Goal: Task Accomplishment & Management: Use online tool/utility

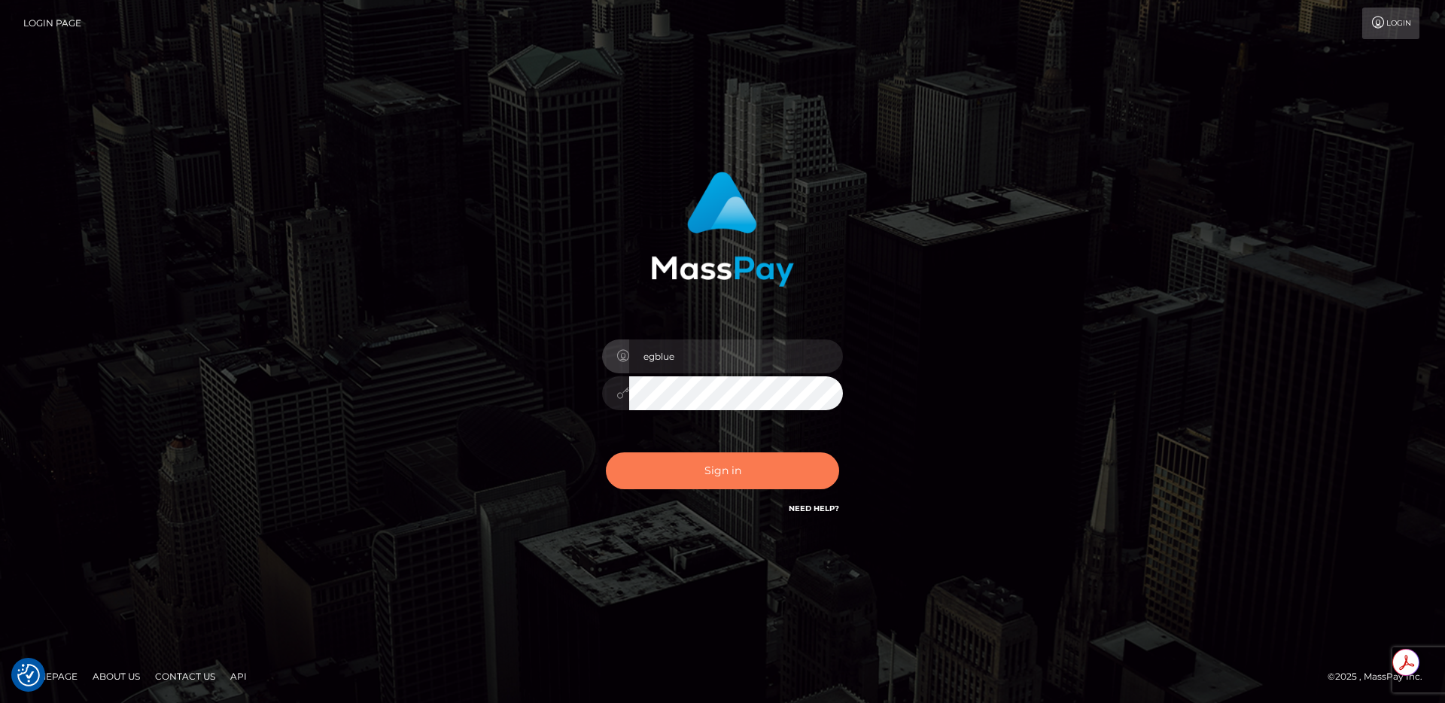
click at [663, 470] on button "Sign in" at bounding box center [722, 470] width 233 height 37
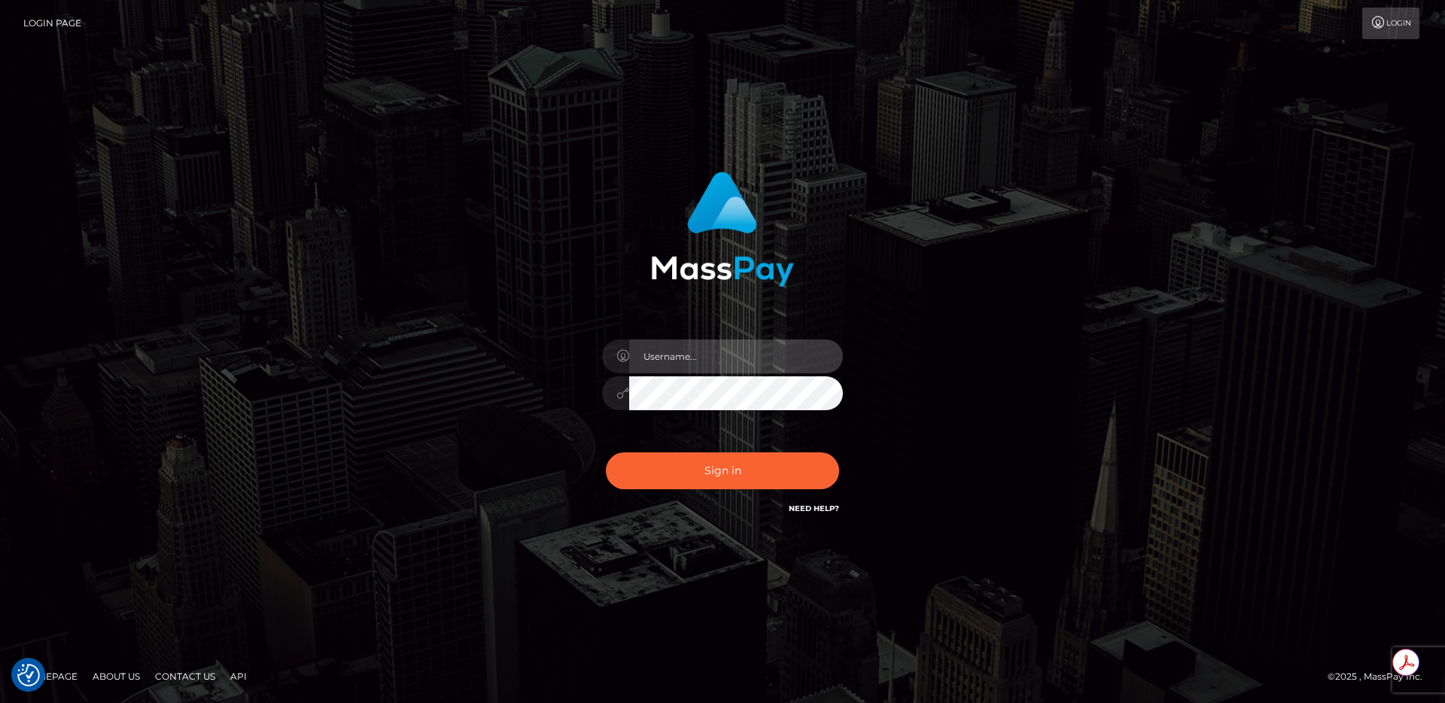
type input "egblue"
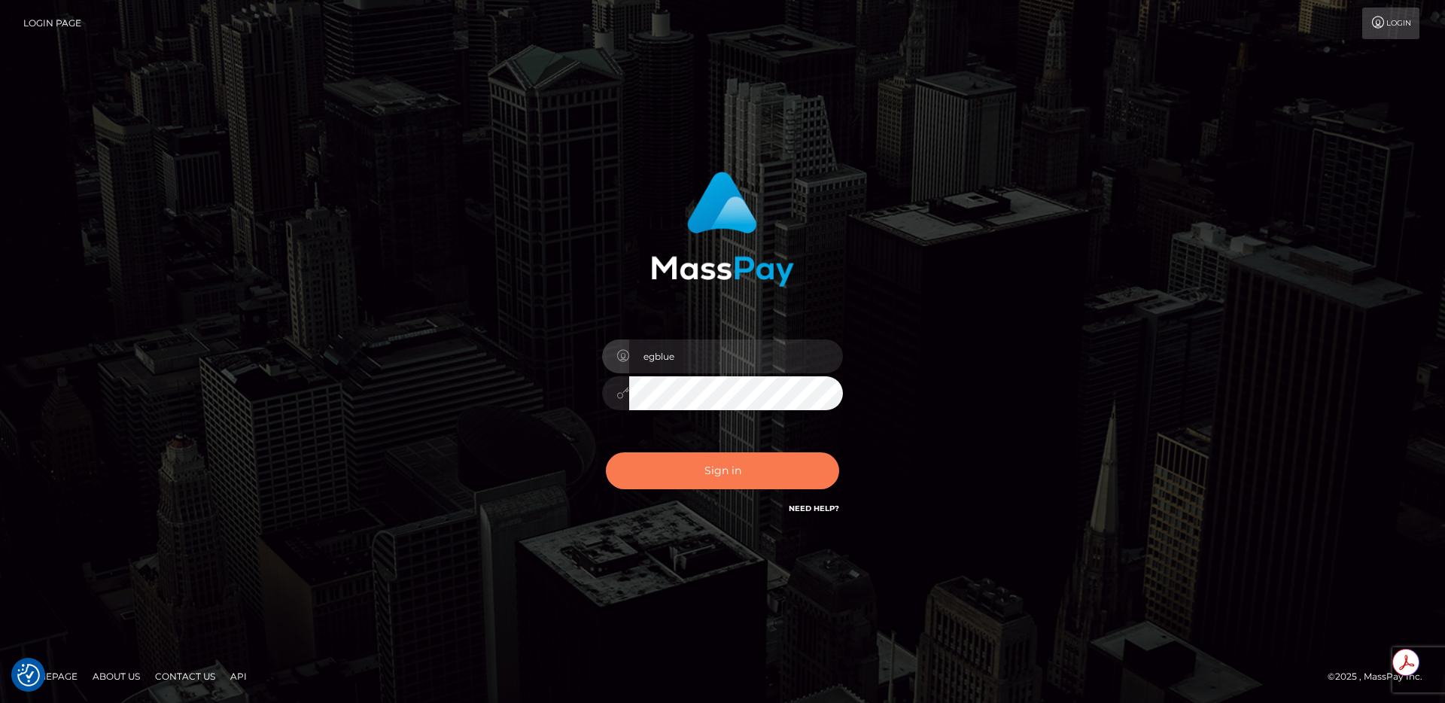
click at [671, 469] on button "Sign in" at bounding box center [722, 470] width 233 height 37
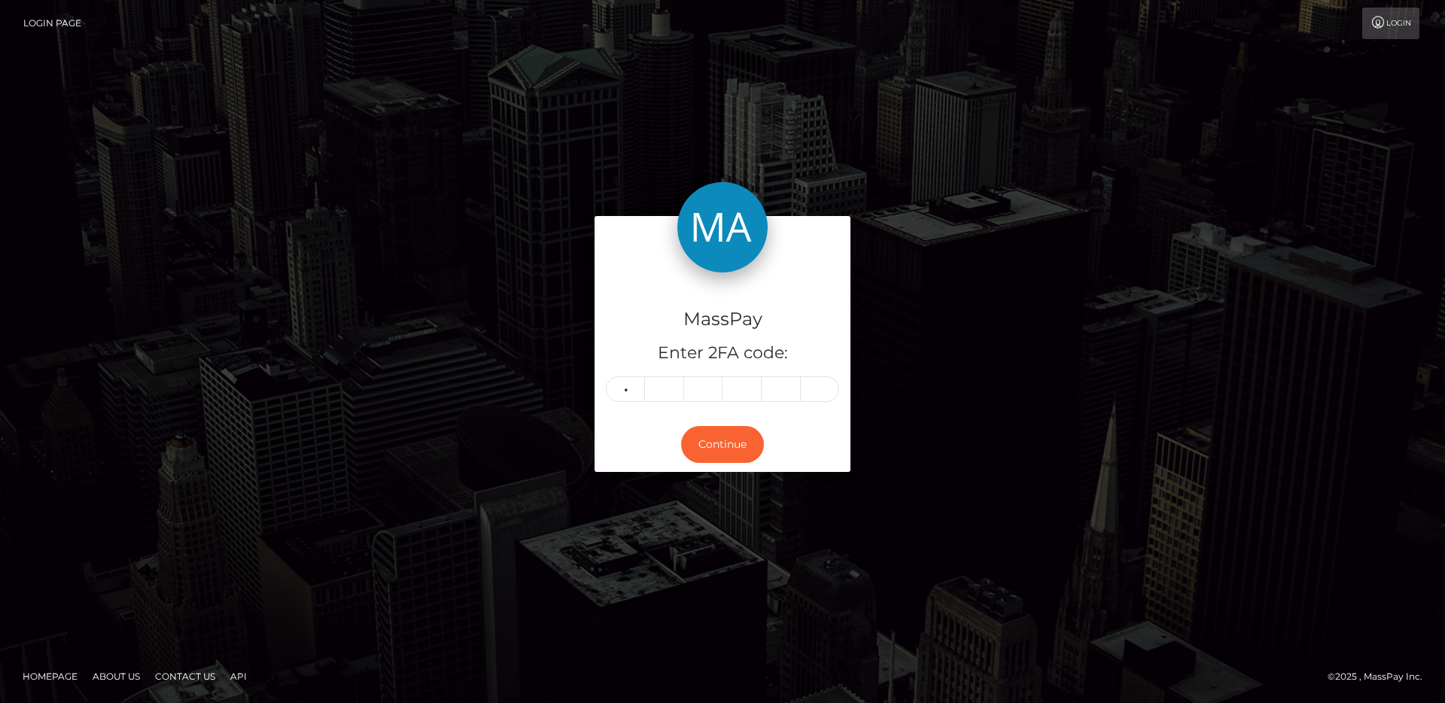
type input "1"
type input "7"
type input "3"
type input "1"
type input "4"
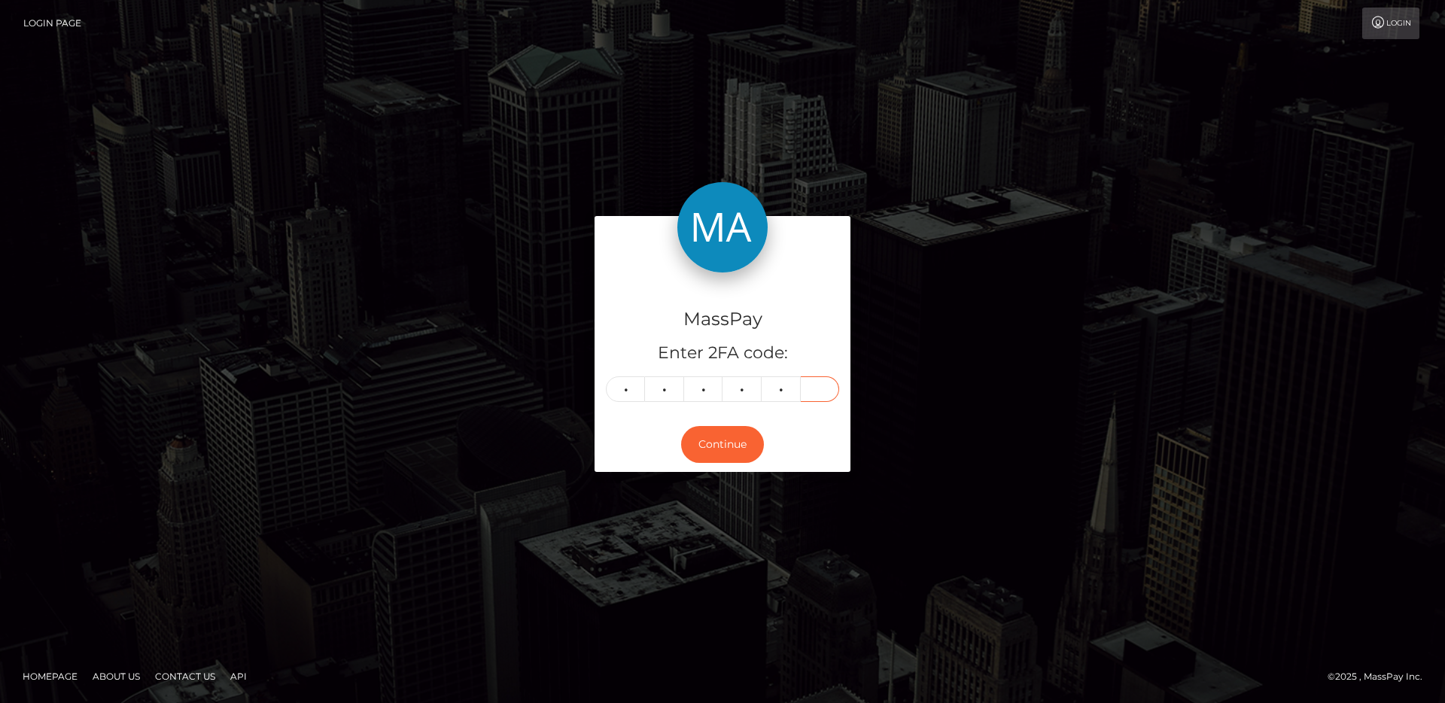
type input "5"
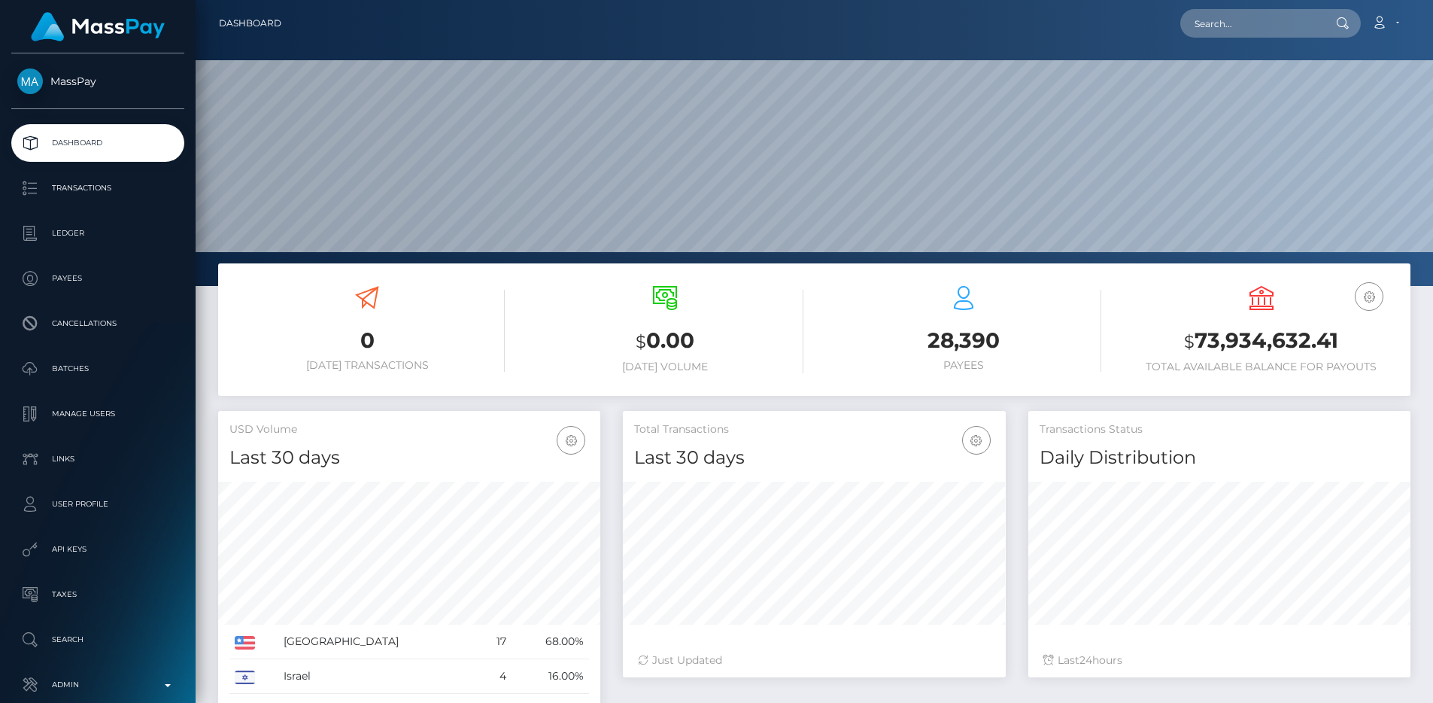
scroll to position [267, 383]
click at [1256, 29] on input "text" at bounding box center [1251, 23] width 141 height 29
paste input "e46d1cd9-686e-11f0-a026-06178c1a380f"
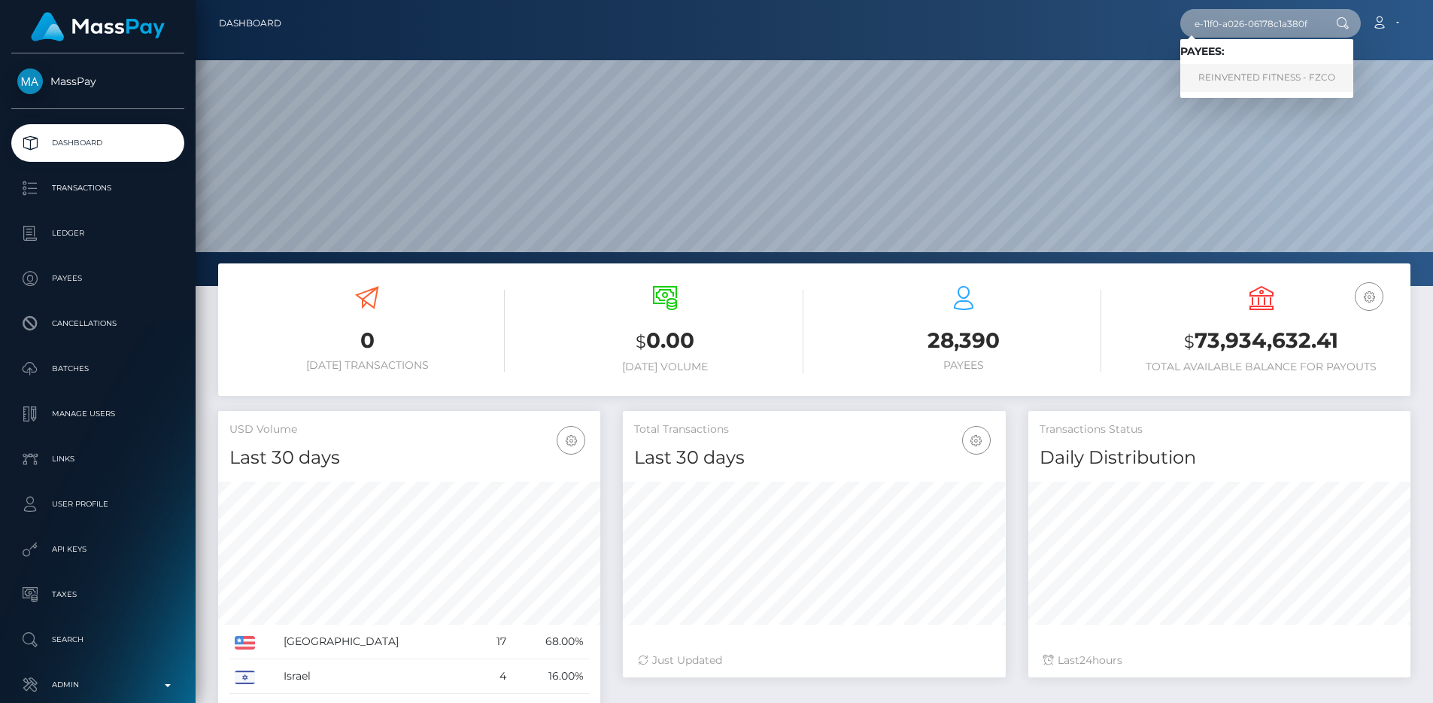
type input "e46d1cd9-686e-11f0-a026-06178c1a380f"
click at [1239, 82] on link "REINVENTED FITNESS - FZCO" at bounding box center [1267, 78] width 173 height 28
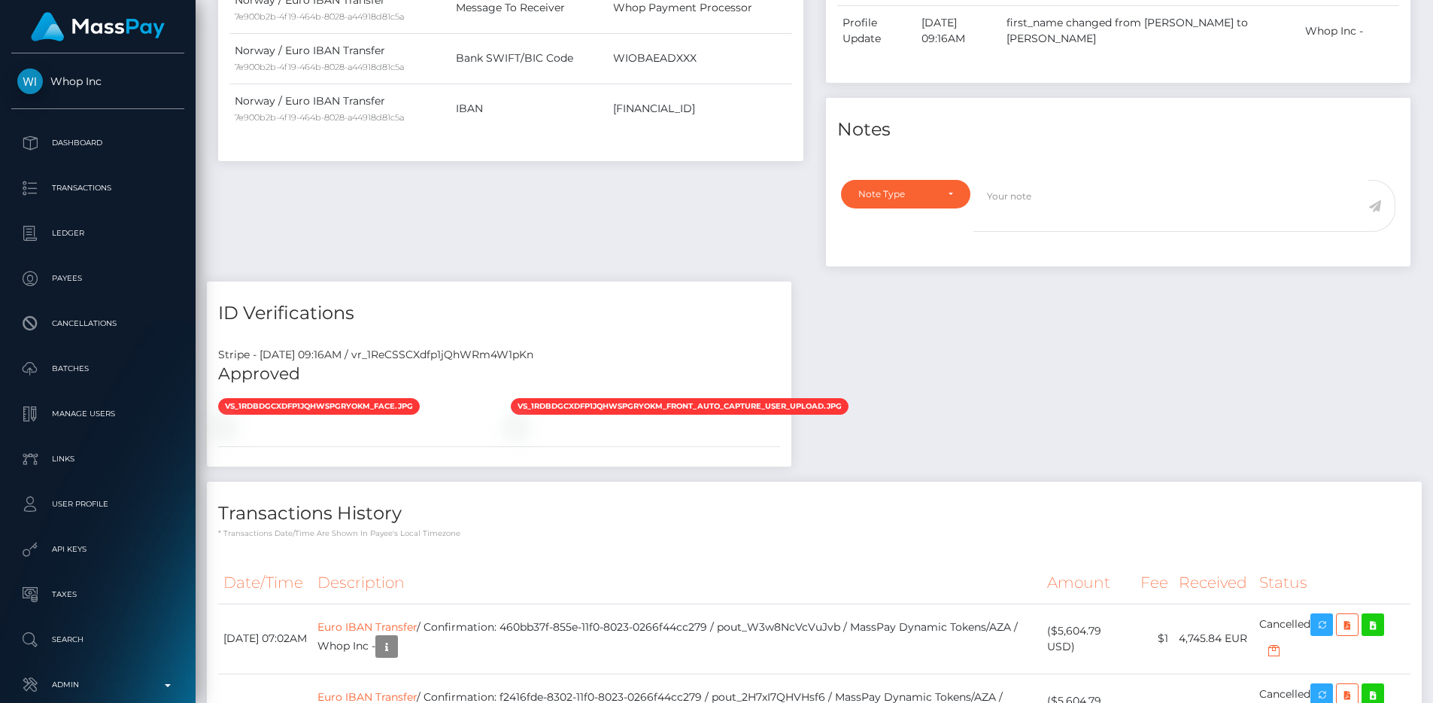
scroll to position [673, 0]
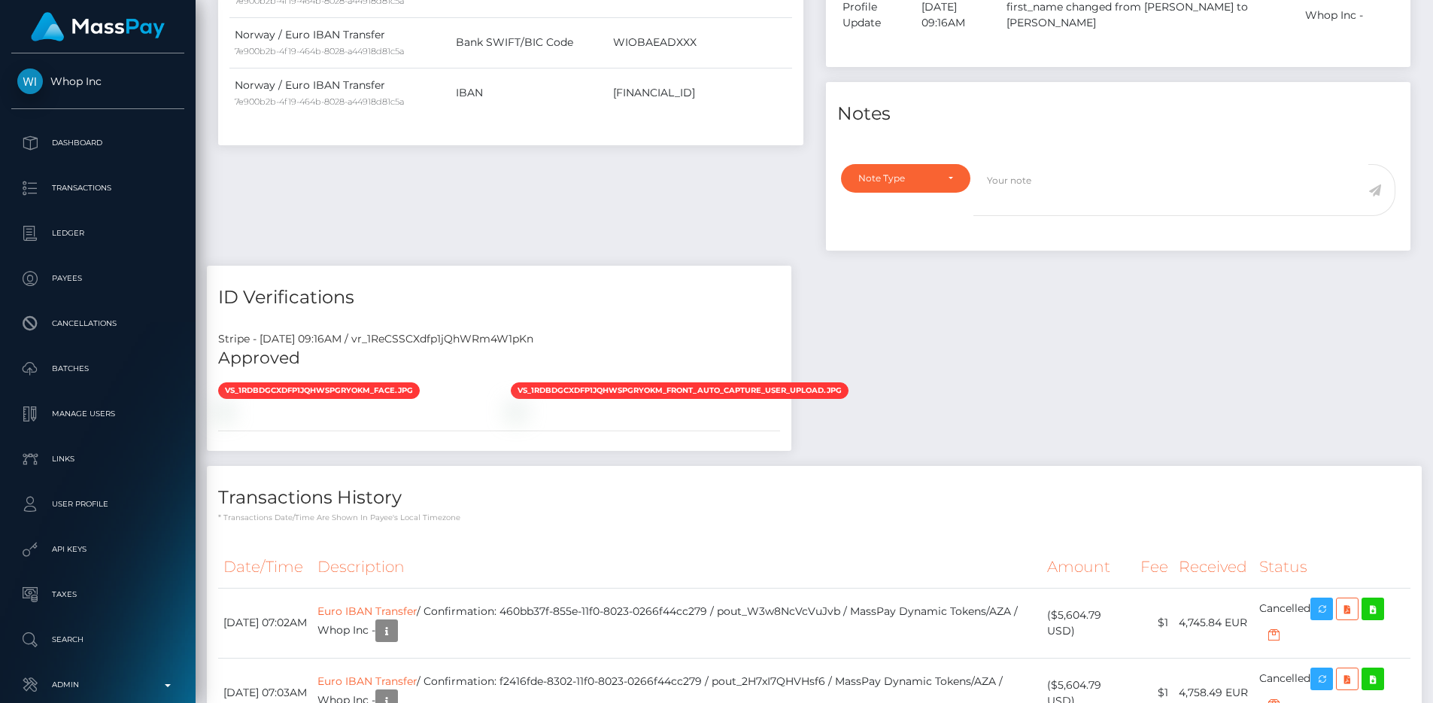
click at [509, 331] on div "Stripe - [DATE] 09:16AM / vr_1ReCSSCXdfp1jQhWRm4W1pKn" at bounding box center [499, 339] width 585 height 16
copy div "vr_1ReCSSCXdfp1jQhWRm4W1pKn"
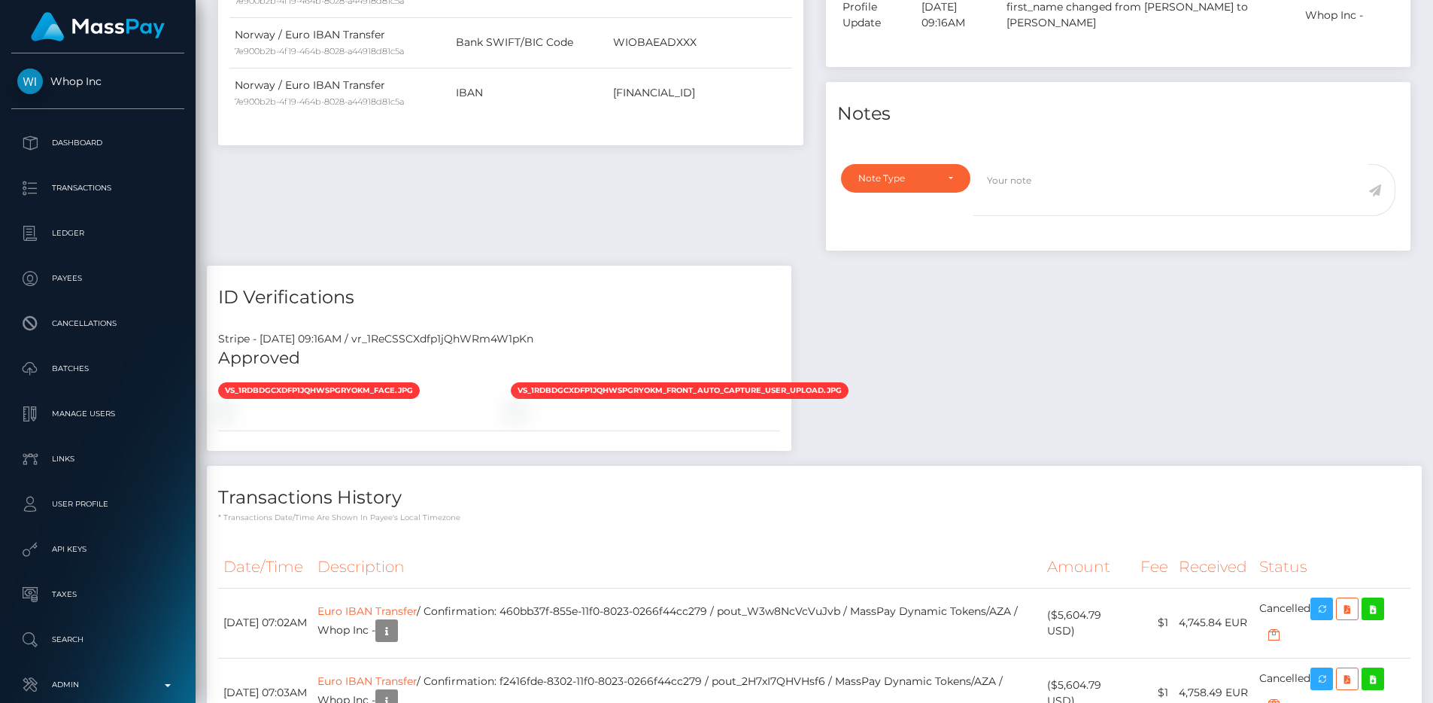
scroll to position [181, 383]
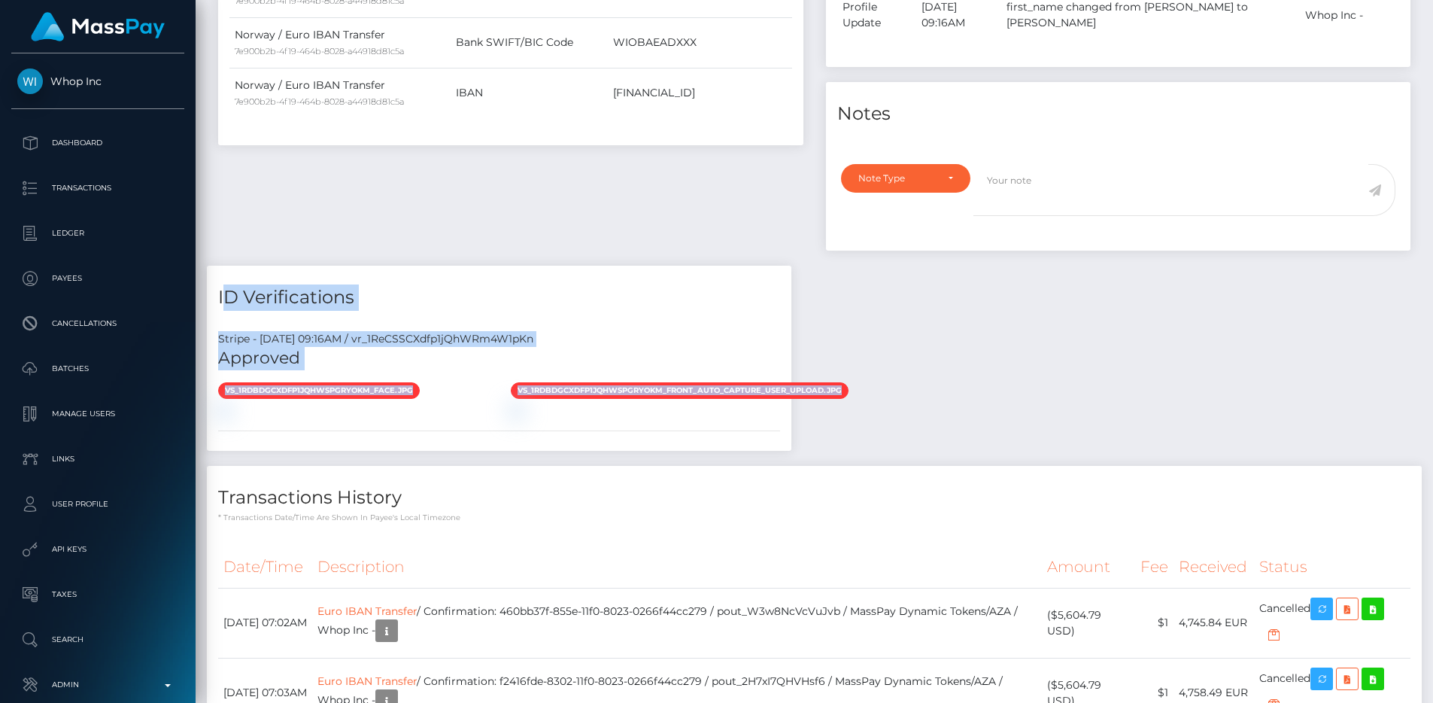
drag, startPoint x: 216, startPoint y: 251, endPoint x: 858, endPoint y: 360, distance: 651.0
click at [858, 360] on div "Payee Attributes Payer Name Label Value Norway / Euro IBAN Transfer 7e900b2b-4f…" at bounding box center [814, 385] width 1215 height 1049
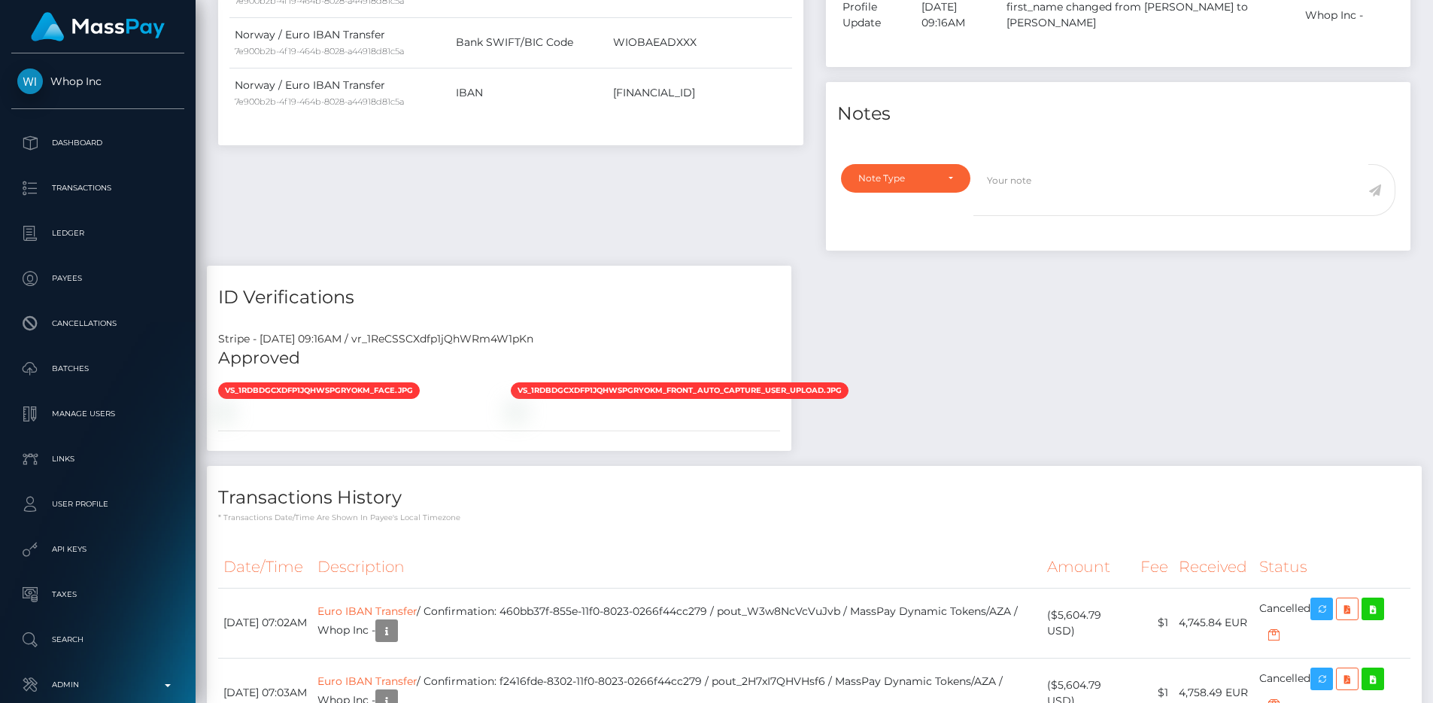
click at [858, 360] on div "Payee Attributes Payer Name Label Value Norway / Euro IBAN Transfer 7e900b2b-4f…" at bounding box center [814, 385] width 1215 height 1049
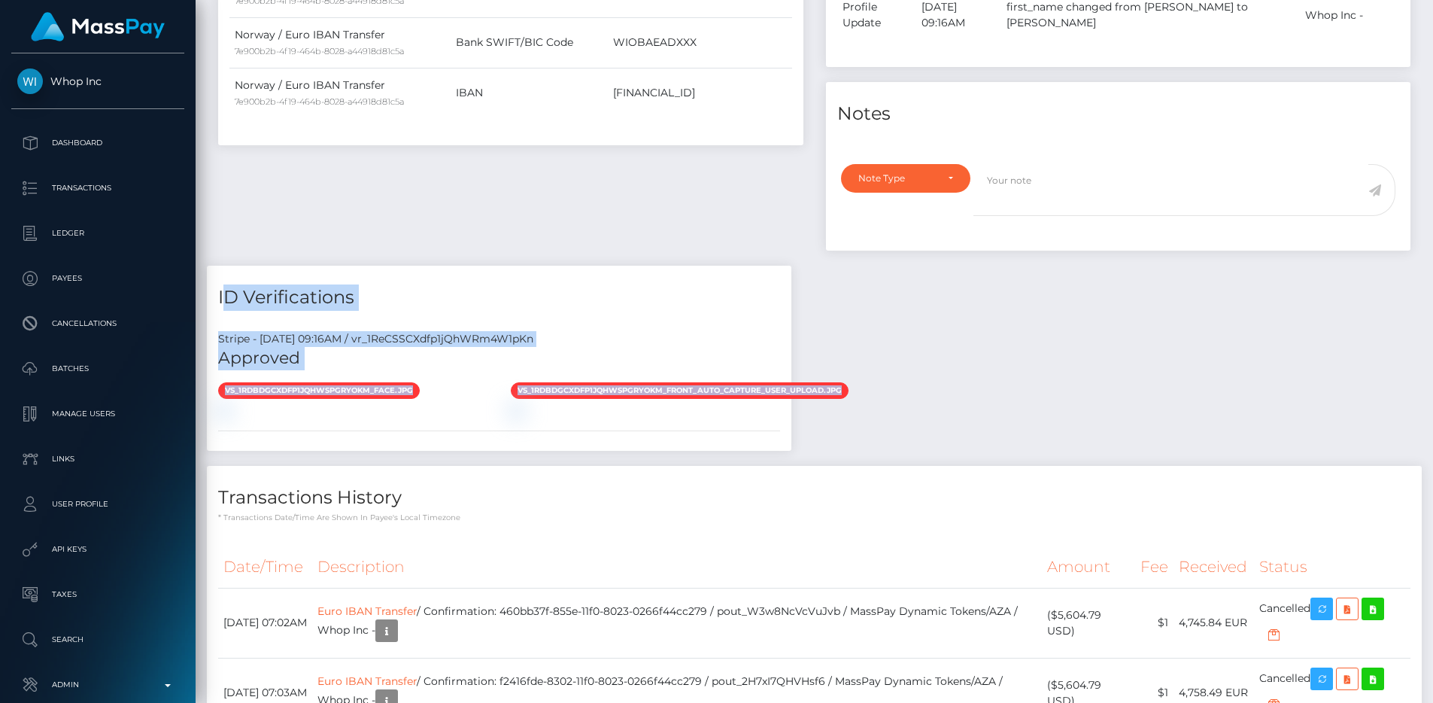
drag, startPoint x: 862, startPoint y: 357, endPoint x: 210, endPoint y: 259, distance: 659.7
click at [210, 259] on div "Payee Attributes Payer Name Label Value Norway / Euro IBAN Transfer 7e900b2b-4f…" at bounding box center [814, 385] width 1215 height 1049
click at [210, 266] on div "ID Verifications" at bounding box center [499, 288] width 585 height 45
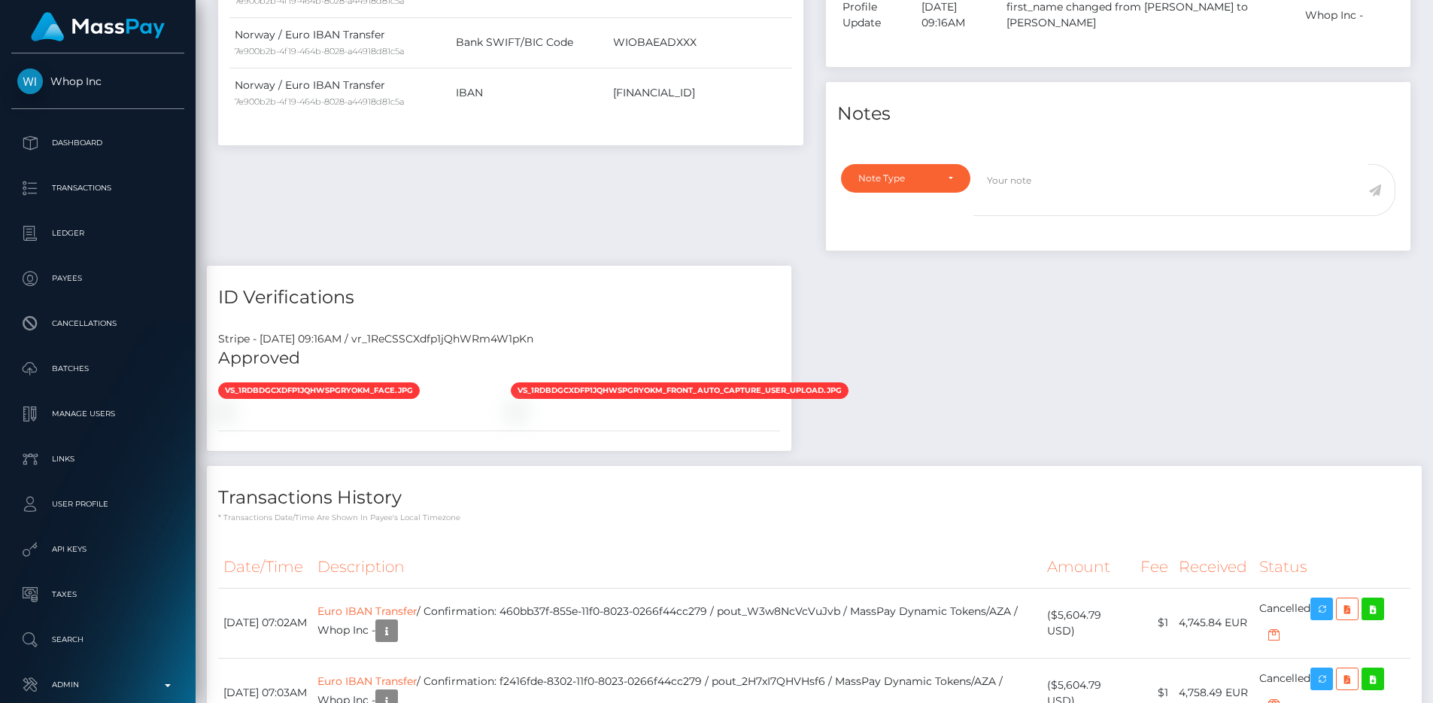
click at [904, 393] on div "Payee Attributes Payer Name Label Value Norway / Euro IBAN Transfer 7e900b2b-4f…" at bounding box center [814, 385] width 1215 height 1049
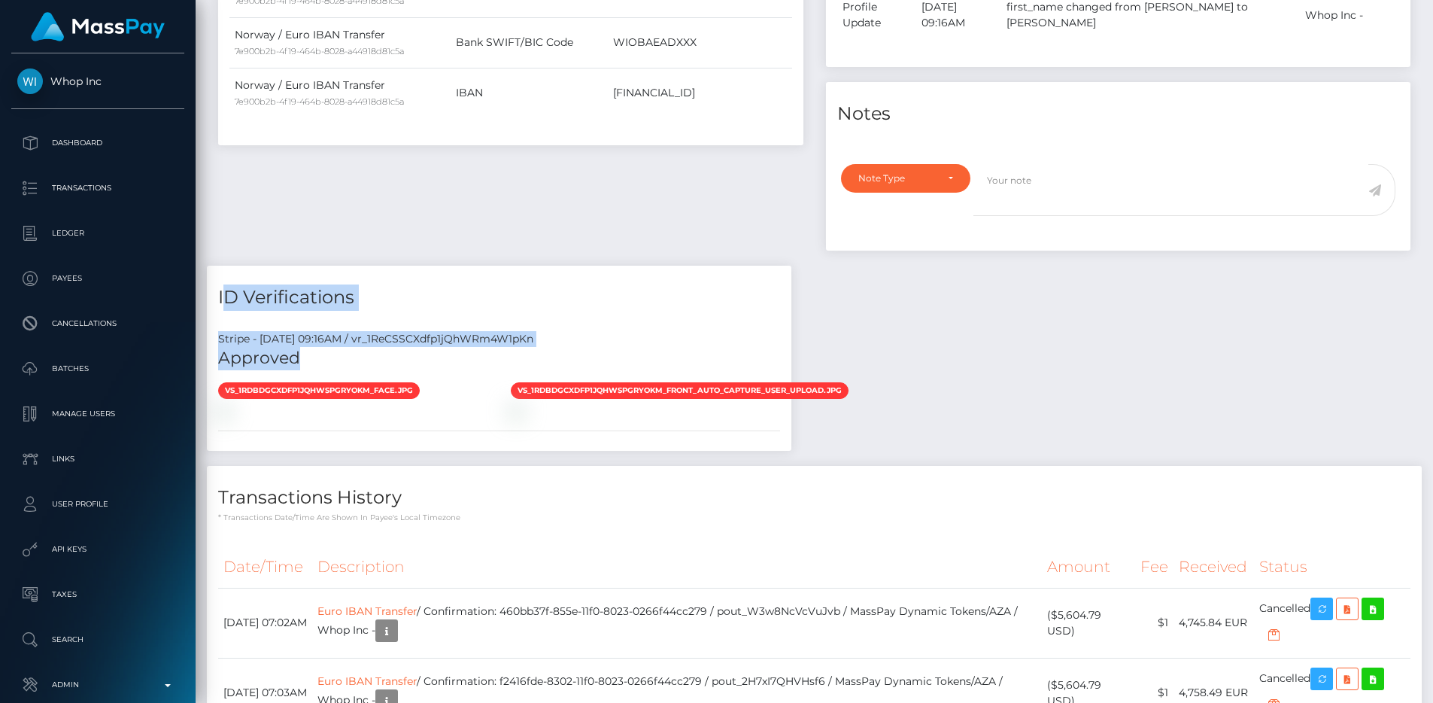
drag, startPoint x: 220, startPoint y: 252, endPoint x: 353, endPoint y: 314, distance: 146.8
click at [353, 314] on div "ID Verifications Stripe - July 24, 2025 09:16AM / vr_1ReCSSCXdfp1jQhWRm4W1pKn A…" at bounding box center [499, 358] width 585 height 185
click at [353, 347] on h5 "Approved" at bounding box center [499, 358] width 562 height 23
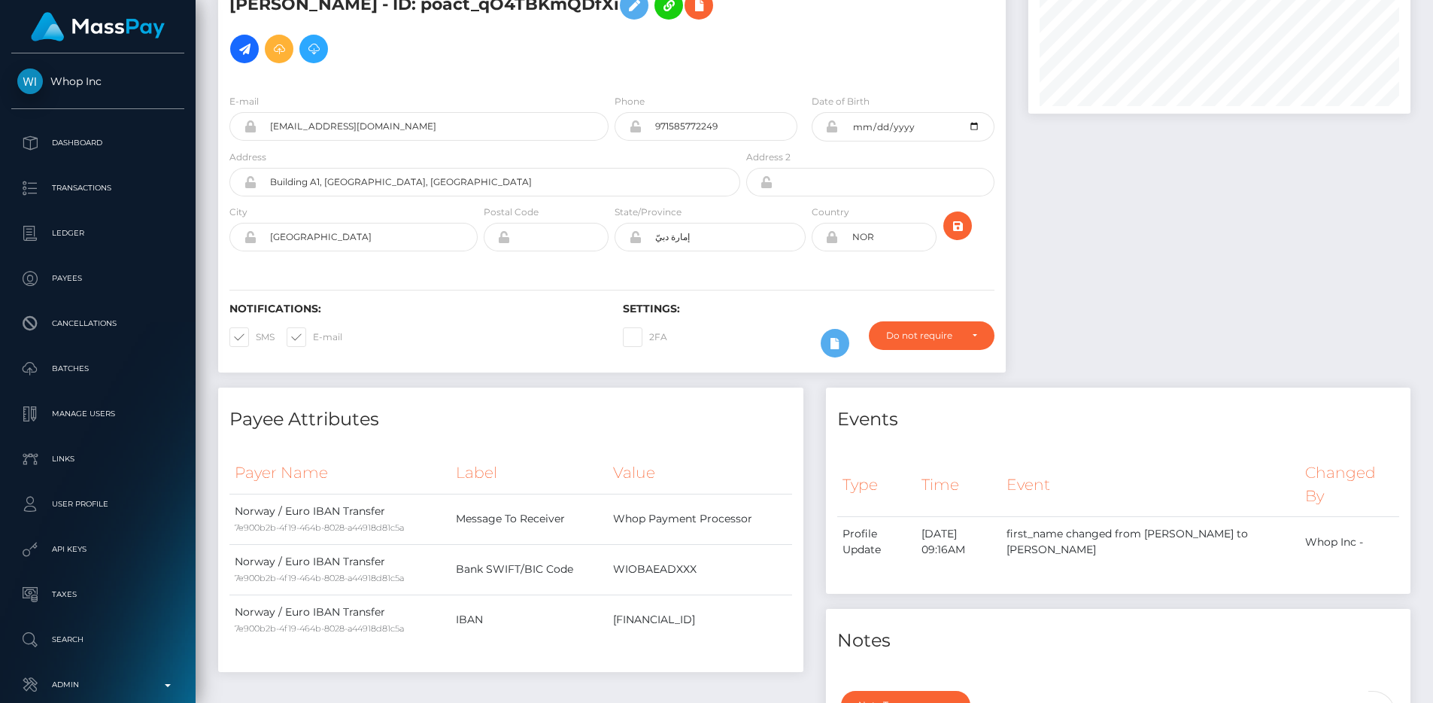
scroll to position [79, 0]
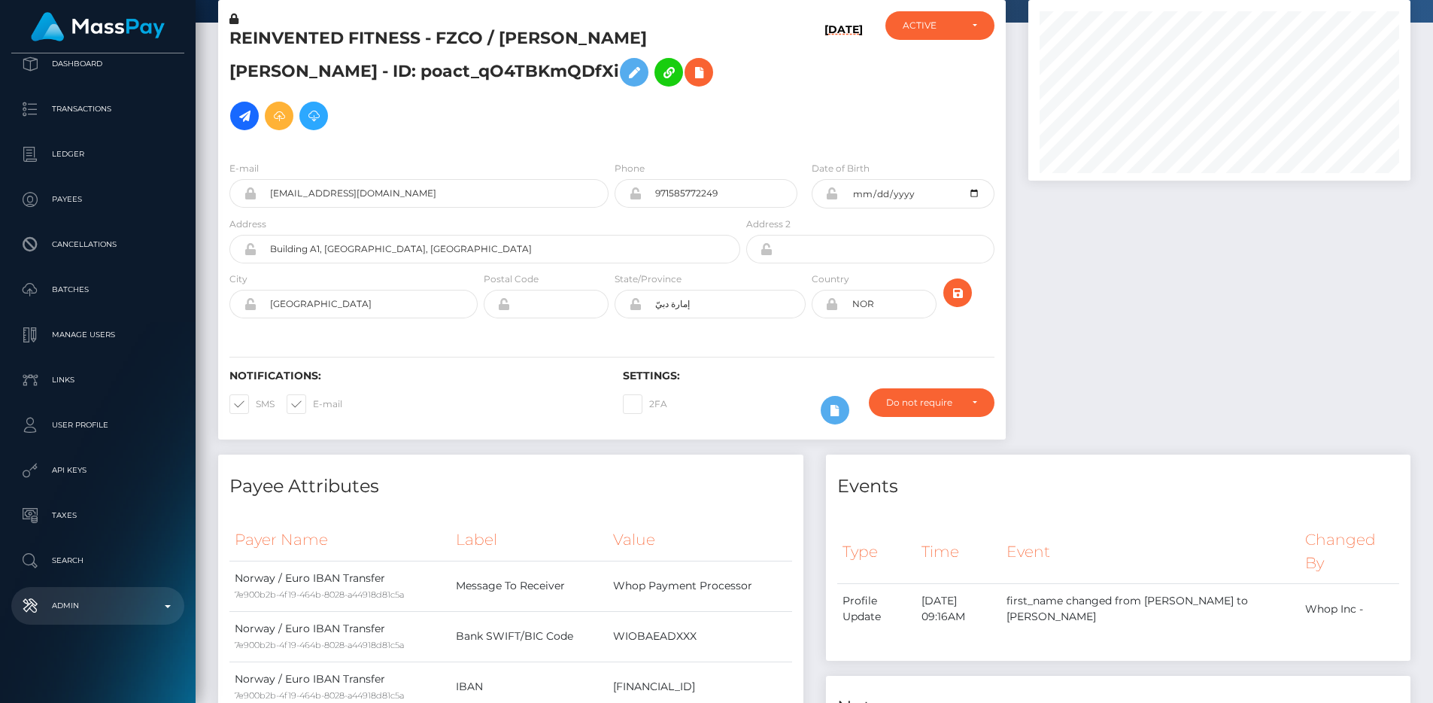
click at [83, 596] on p "Admin" at bounding box center [97, 605] width 161 height 23
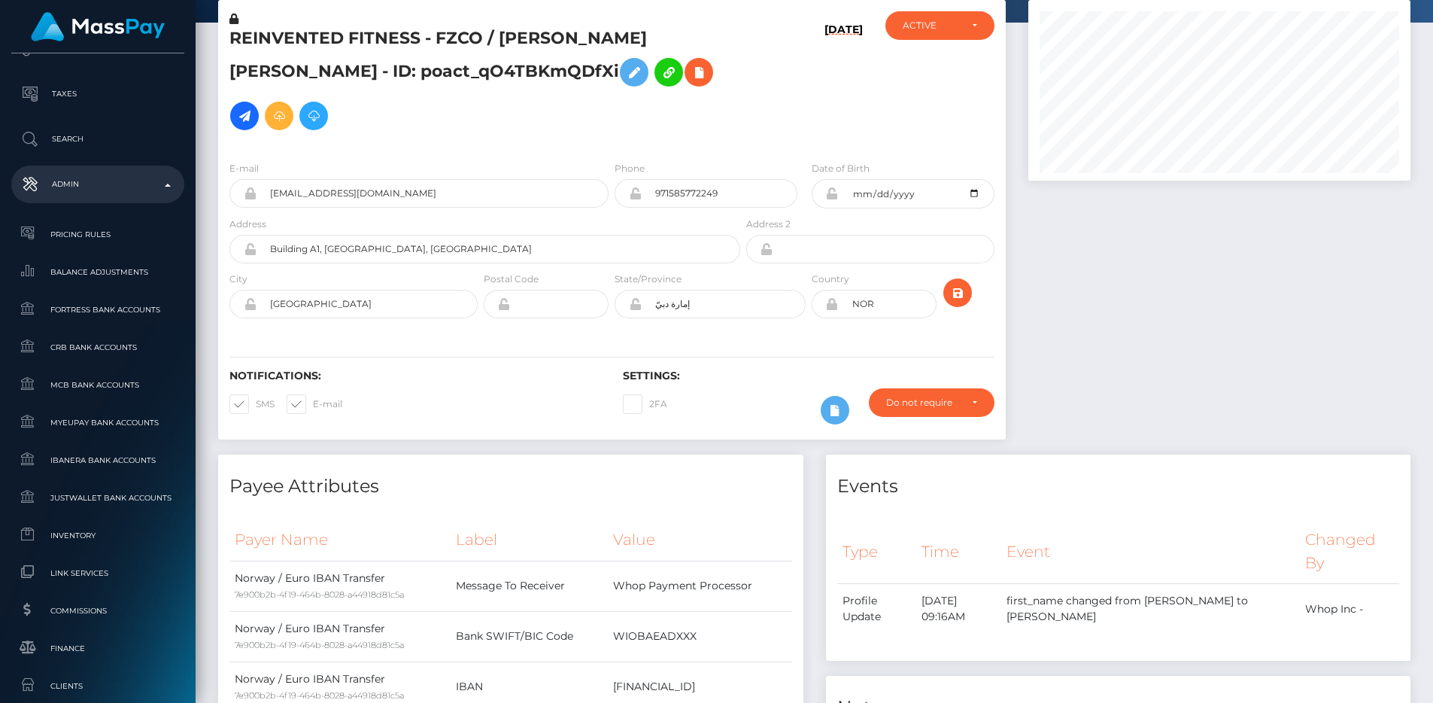
scroll to position [753, 0]
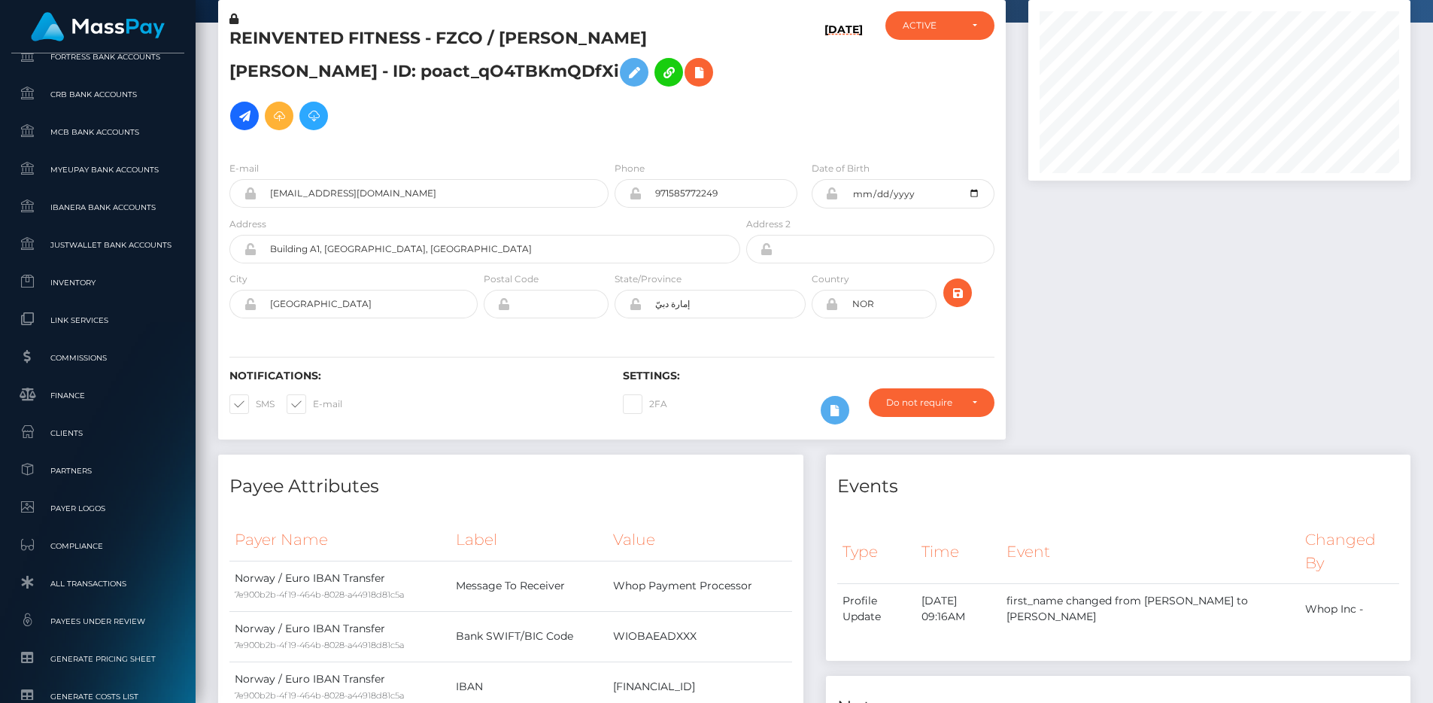
click at [83, 596] on link "All Transactions" at bounding box center [97, 583] width 173 height 32
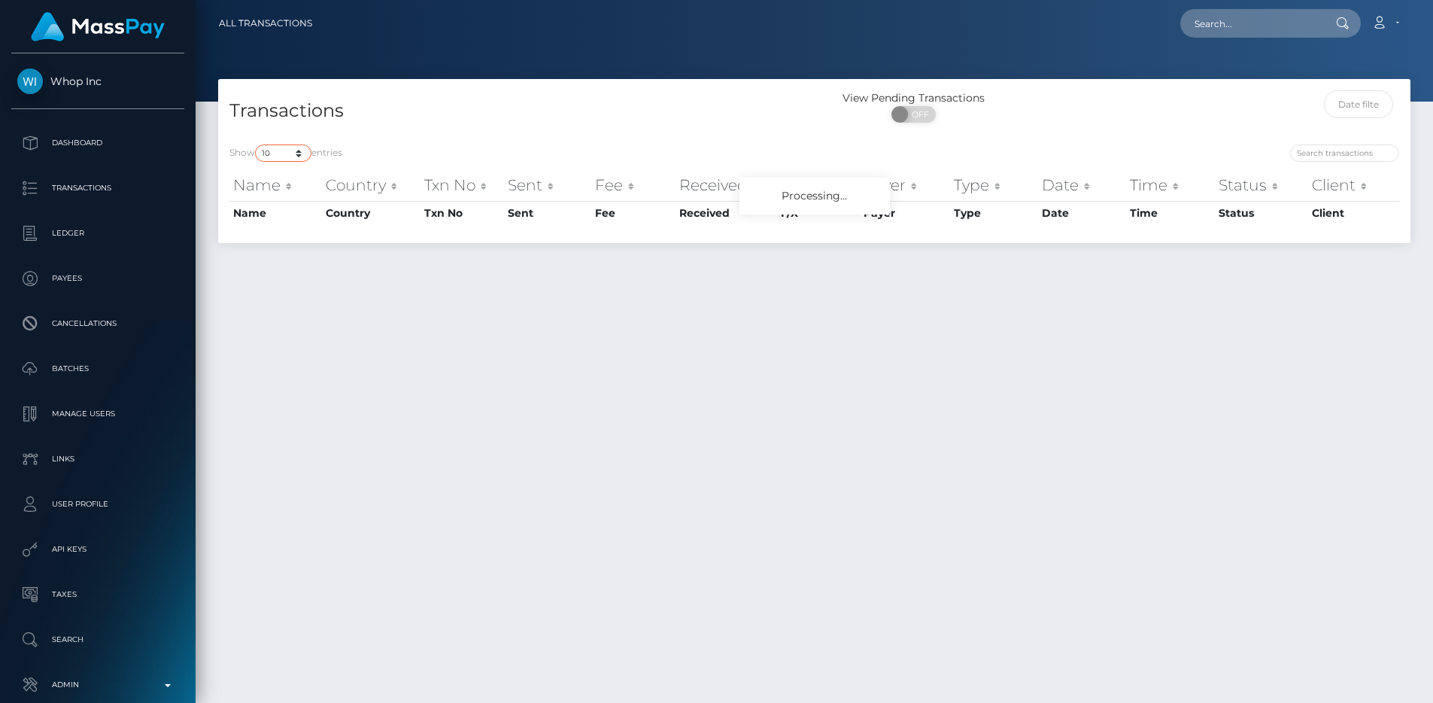
click at [298, 151] on select "10 25 50 100 250 500 1,000 3,500 All" at bounding box center [283, 152] width 56 height 17
select select "250"
click at [257, 144] on select "10 25 50 100 250 500 1,000 3,500 All" at bounding box center [283, 152] width 56 height 17
click at [398, 113] on h4 "Transactions" at bounding box center [516, 111] width 574 height 26
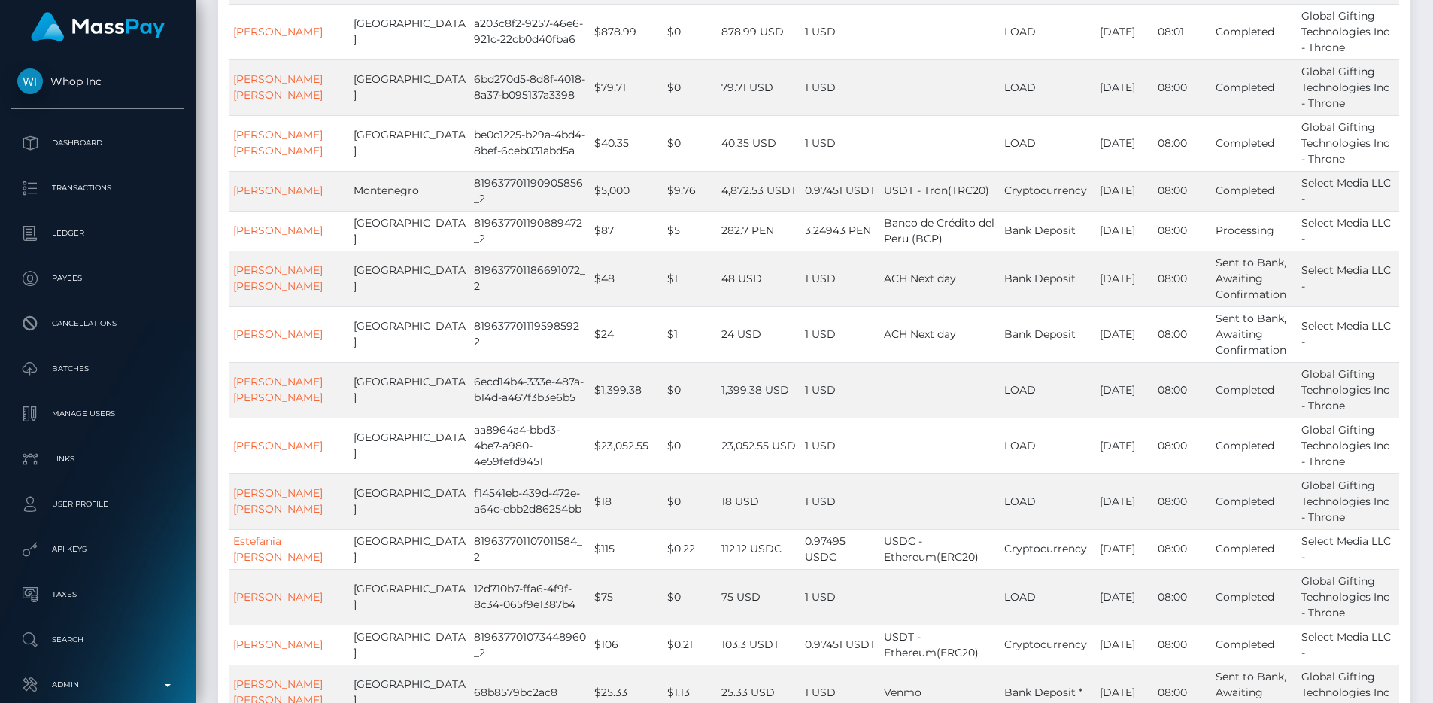
scroll to position [10089, 0]
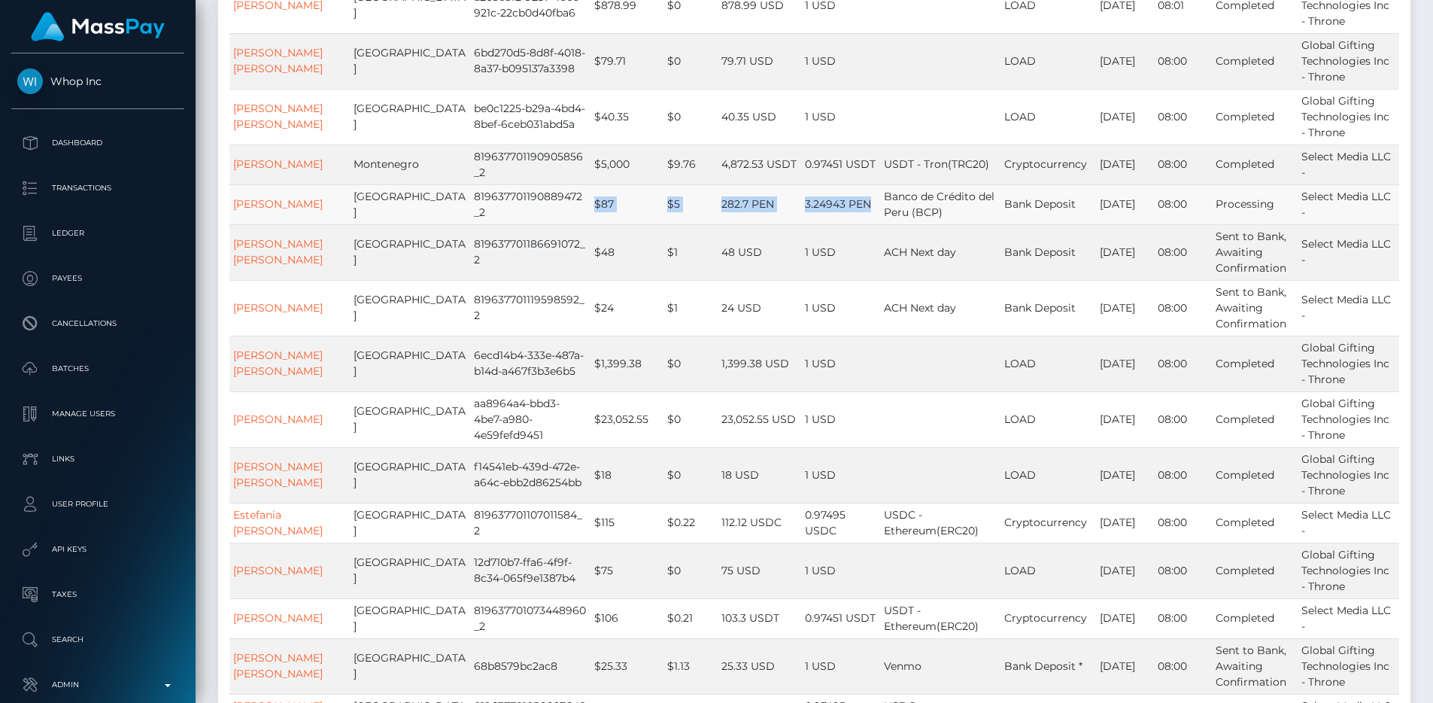
drag, startPoint x: 546, startPoint y: 399, endPoint x: 852, endPoint y: 396, distance: 305.5
click at [852, 224] on tr "Lucero Rojas Arana Peru 819637701190889472_2 $87 $5 282.7 PEN 3.24943 PEN Banco…" at bounding box center [814, 204] width 1170 height 40
click at [852, 224] on td "3.24943 PEN" at bounding box center [840, 204] width 79 height 40
drag, startPoint x: 853, startPoint y: 392, endPoint x: 548, endPoint y: 398, distance: 304.8
click at [548, 224] on tr "Lucero Rojas Arana Peru 819637701190889472_2 $87 $5 282.7 PEN 3.24943 PEN Banco…" at bounding box center [814, 204] width 1170 height 40
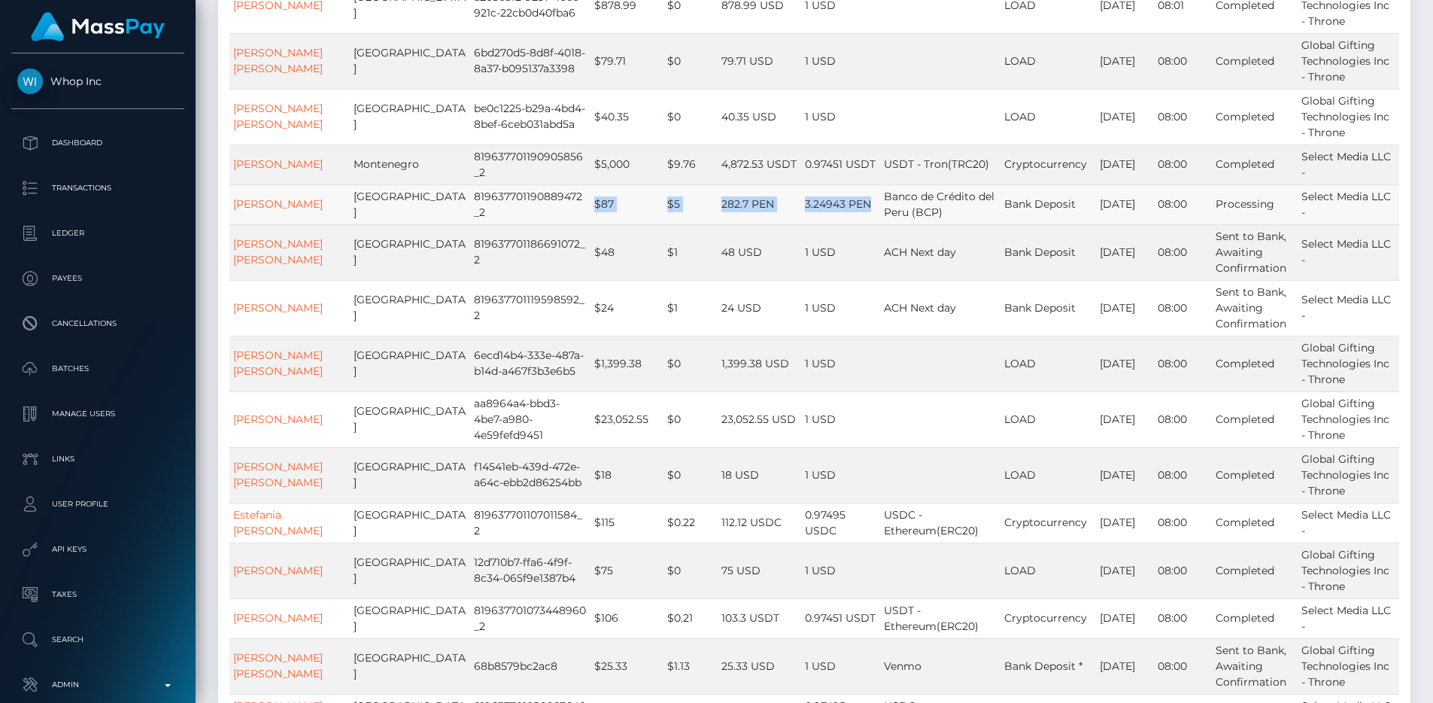
click at [591, 224] on td "$87" at bounding box center [627, 204] width 73 height 40
drag, startPoint x: 548, startPoint y: 398, endPoint x: 864, endPoint y: 397, distance: 316.0
click at [864, 224] on tr "Lucero Rojas Arana Peru 819637701190889472_2 $87 $5 282.7 PEN 3.24943 PEN Banco…" at bounding box center [814, 204] width 1170 height 40
click at [864, 224] on td "3.24943 PEN" at bounding box center [840, 204] width 79 height 40
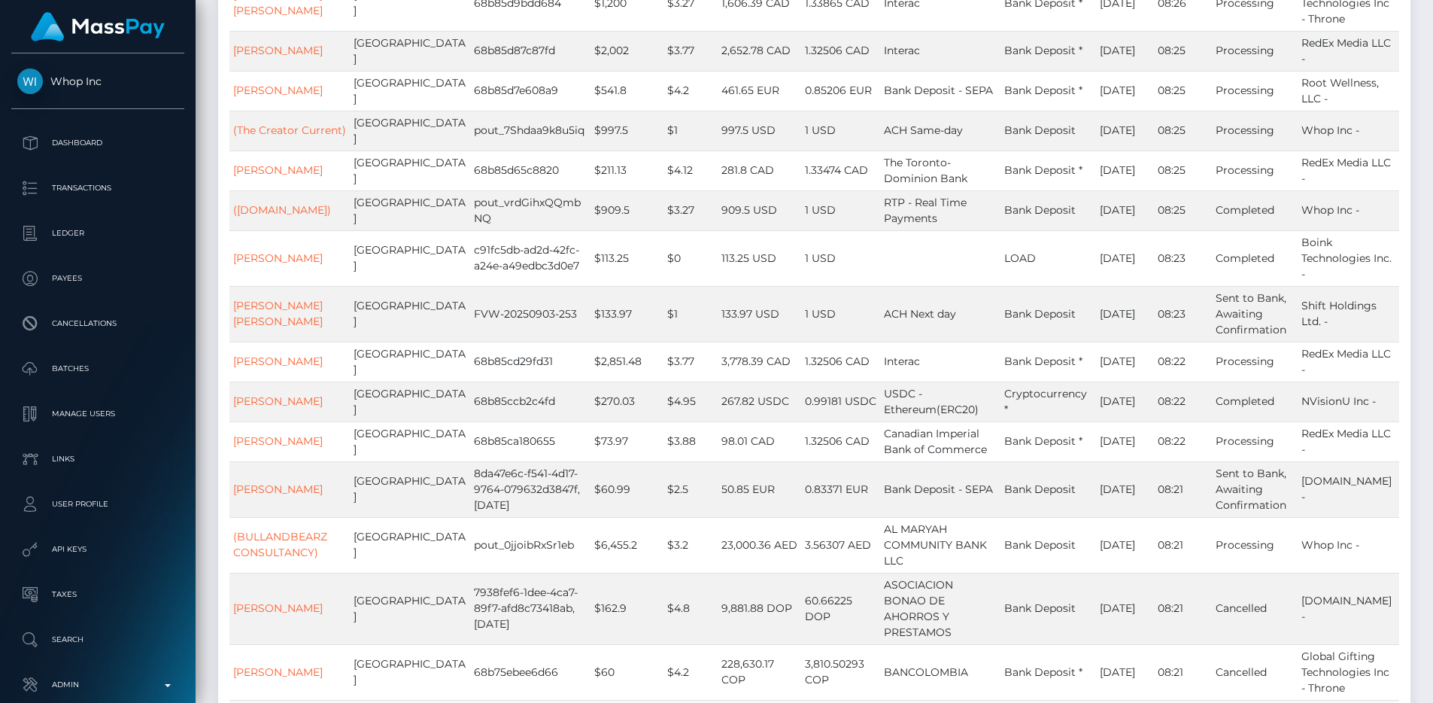
scroll to position [0, 0]
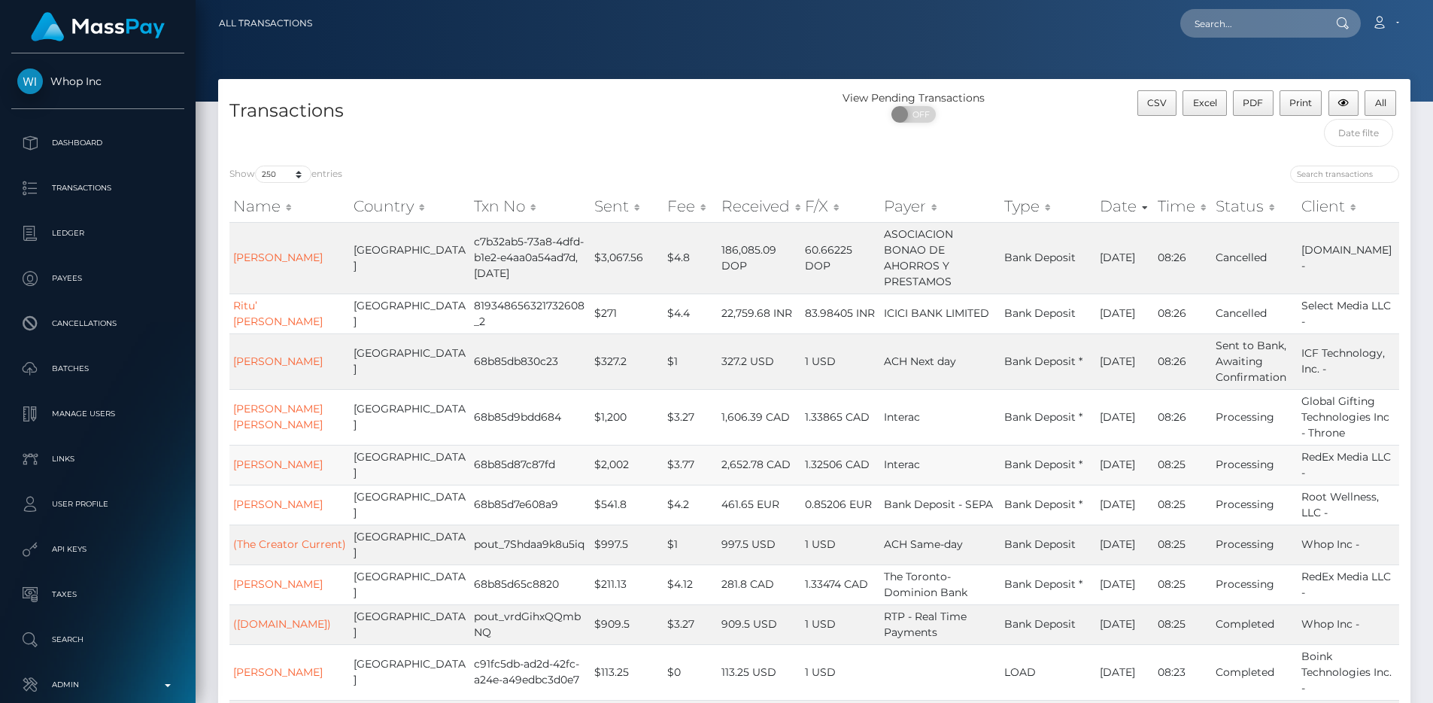
click at [612, 466] on td "$2,002" at bounding box center [627, 465] width 73 height 40
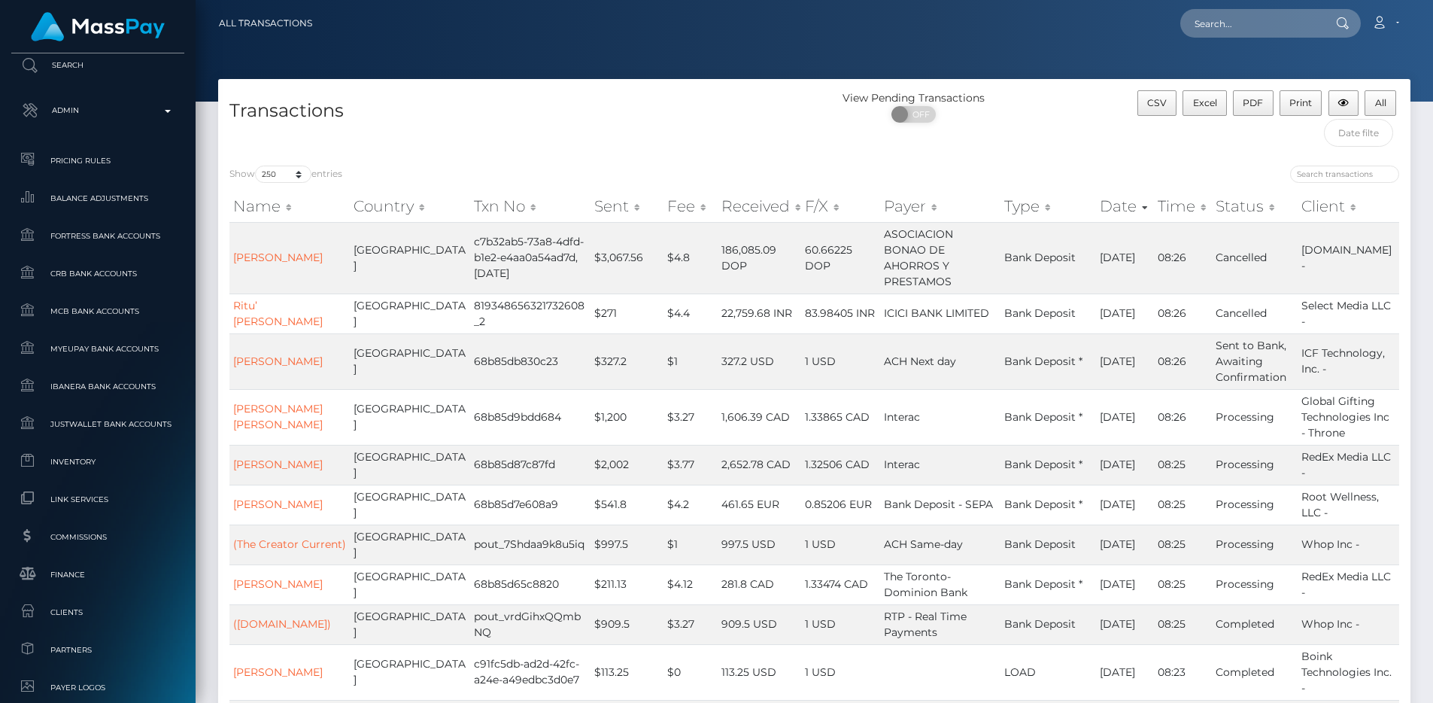
scroll to position [919, 0]
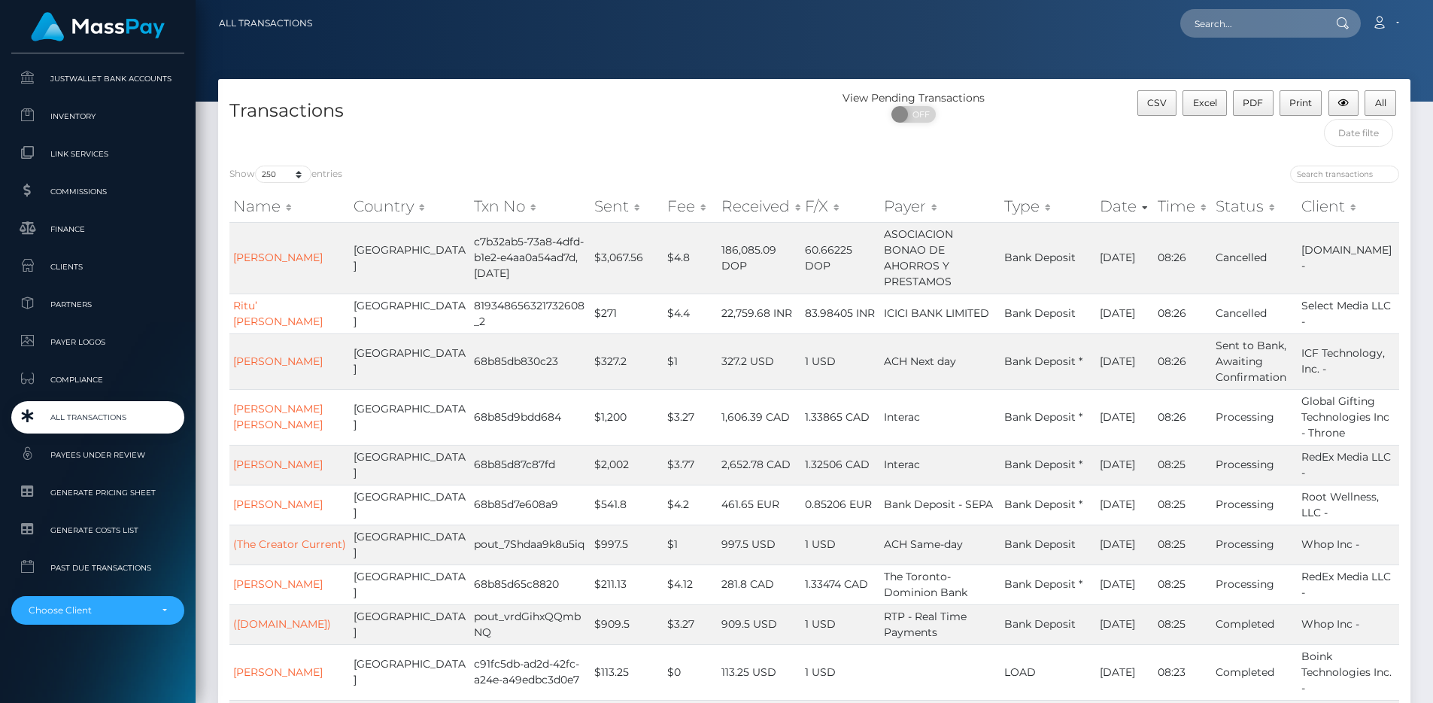
click at [95, 420] on span "All Transactions" at bounding box center [97, 417] width 161 height 17
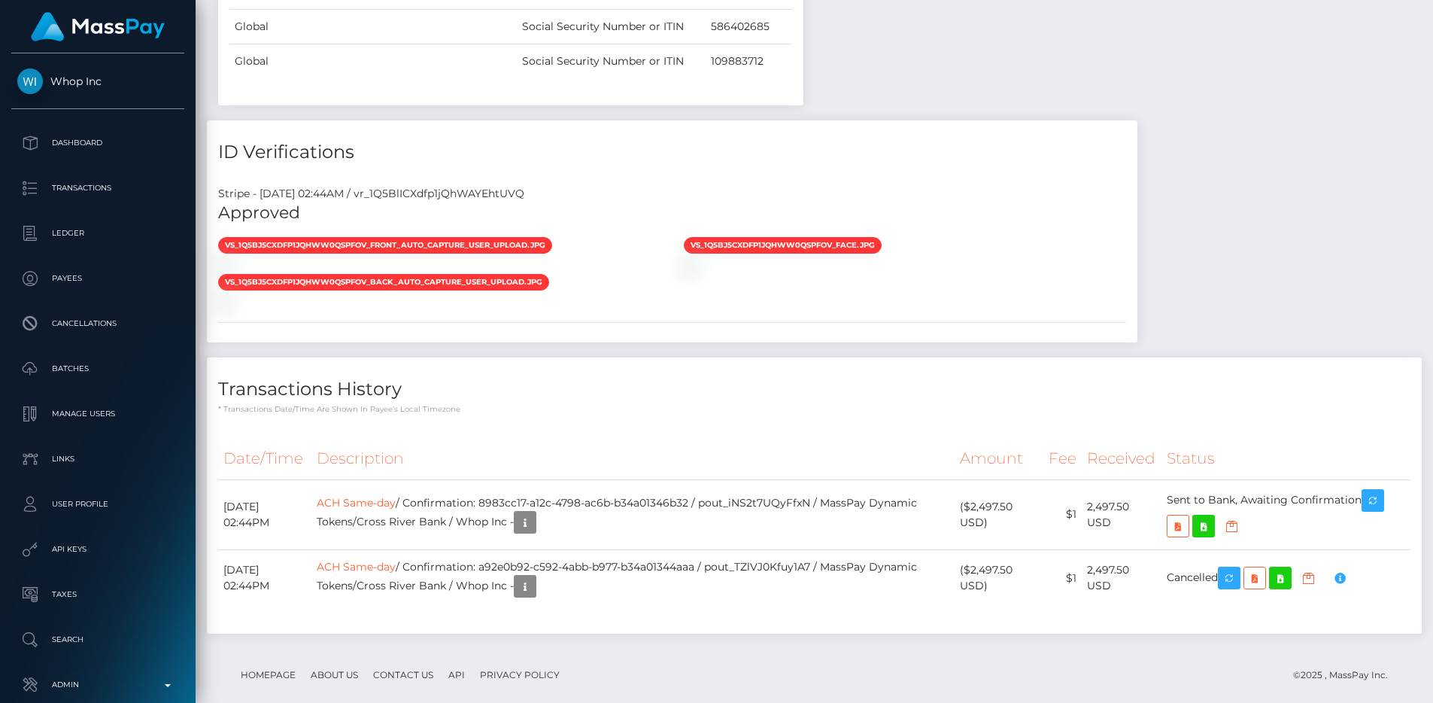
scroll to position [181, 383]
click at [474, 186] on div "Stripe - [DATE] 02:44AM / vr_1Q5BlICXdfp1jQhWAYEhtUVQ" at bounding box center [672, 194] width 931 height 16
copy div "vr_1Q5BlICXdfp1jQhWAYEhtUVQ"
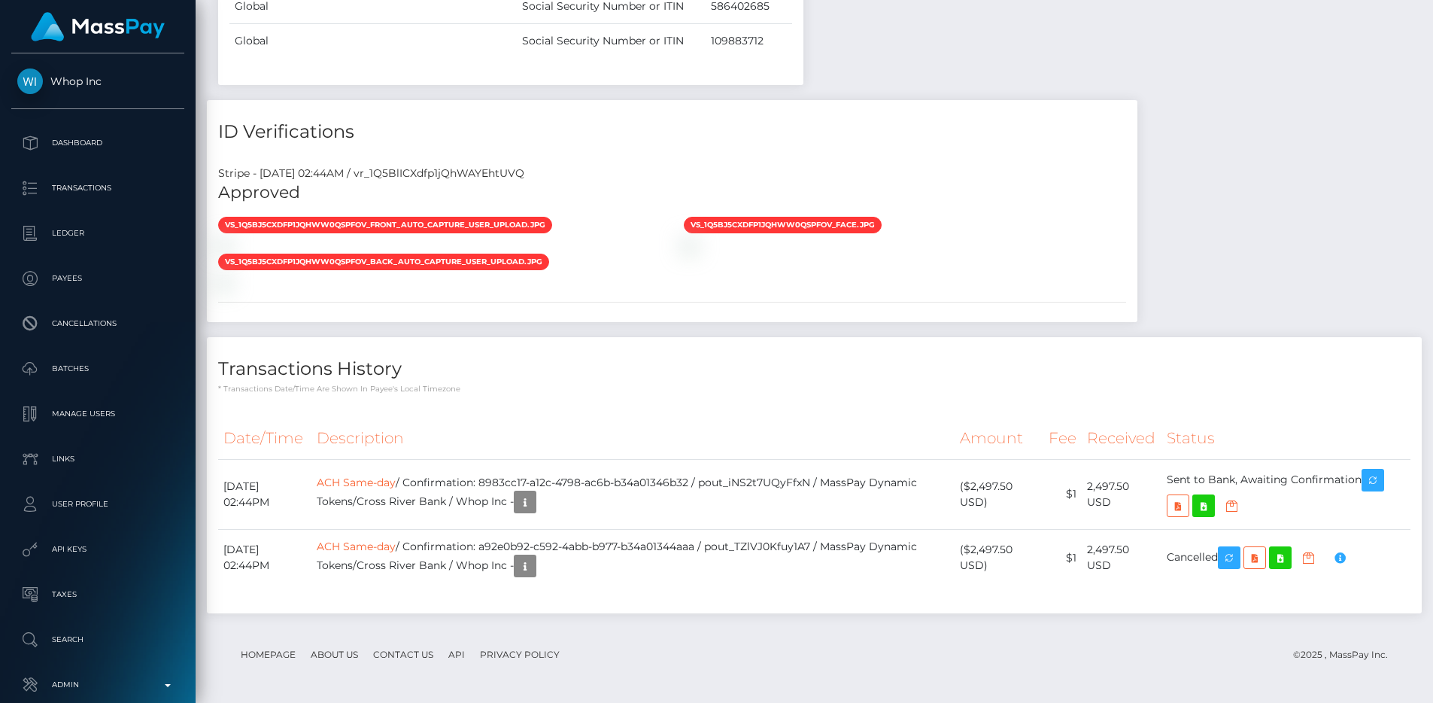
scroll to position [1992, 0]
drag, startPoint x: 512, startPoint y: 482, endPoint x: 722, endPoint y: 478, distance: 210.0
click at [722, 478] on td "ACH Same-day / Confirmation: 8983cc17-a12c-4798-ac6b-b34a01346b32 / pout_iNS2t7…" at bounding box center [632, 494] width 643 height 70
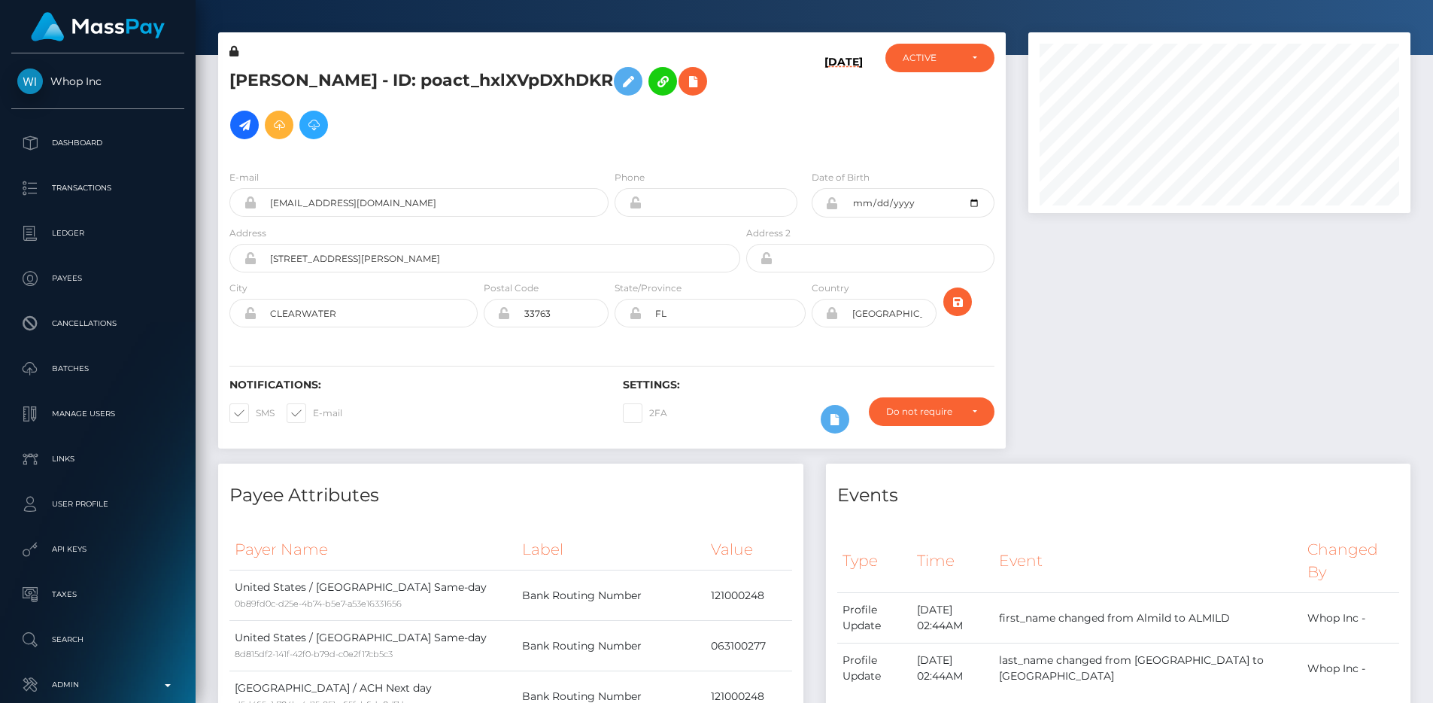
scroll to position [0, 0]
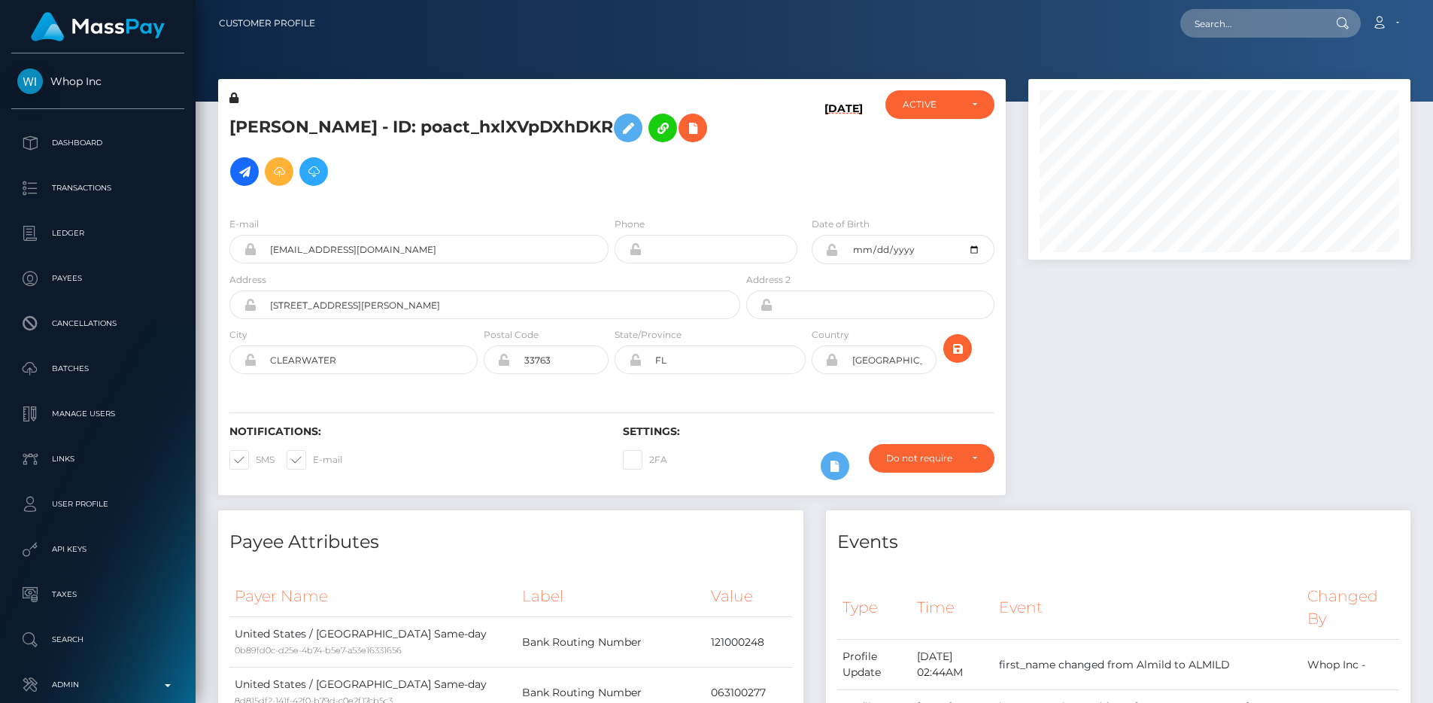
drag, startPoint x: 232, startPoint y: 115, endPoint x: 422, endPoint y: 156, distance: 194.8
click at [422, 156] on h5 "ALMILD ALMED DIEL SANTIAGO - ID: poact_hxlXVpDXhDKR" at bounding box center [480, 149] width 503 height 87
drag, startPoint x: 422, startPoint y: 156, endPoint x: 235, endPoint y: 117, distance: 191.5
click at [235, 117] on h5 "ALMILD ALMED DIEL SANTIAGO - ID: poact_hxlXVpDXhDKR" at bounding box center [480, 149] width 503 height 87
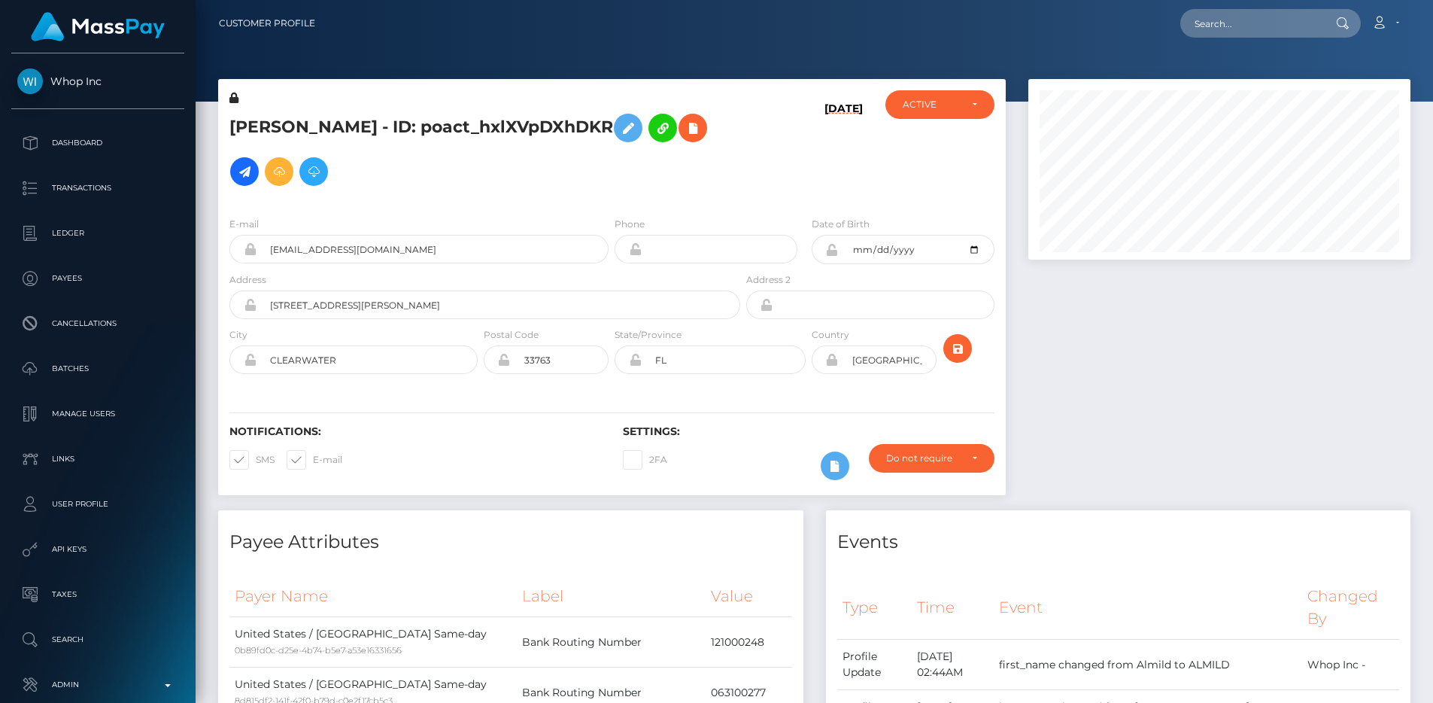
click at [235, 117] on h5 "ALMILD ALMED DIEL SANTIAGO - ID: poact_hxlXVpDXhDKR" at bounding box center [480, 149] width 503 height 87
drag, startPoint x: 235, startPoint y: 117, endPoint x: 373, endPoint y: 150, distance: 142.5
click at [373, 150] on h5 "ALMILD ALMED DIEL SANTIAGO - ID: poact_hxlXVpDXhDKR" at bounding box center [480, 149] width 503 height 87
drag, startPoint x: 424, startPoint y: 153, endPoint x: 231, endPoint y: 117, distance: 196.7
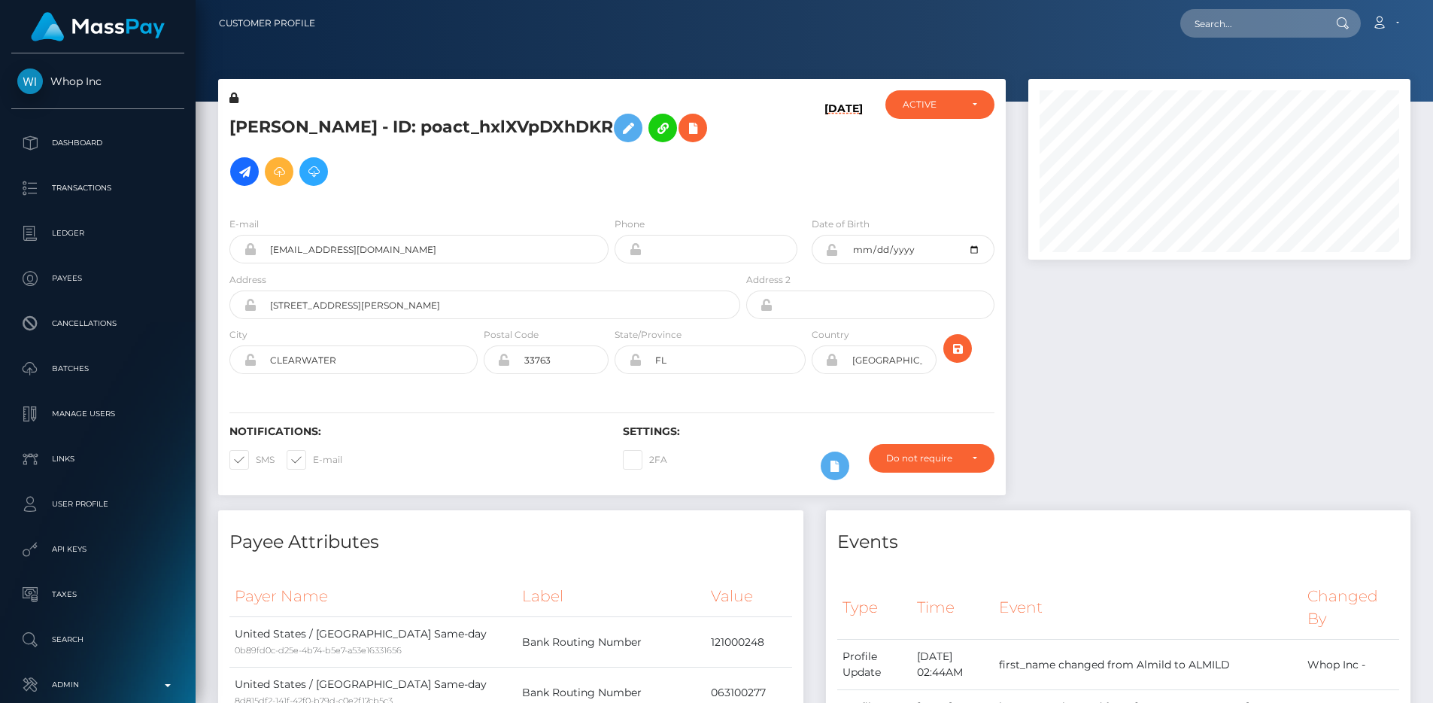
click at [231, 117] on h5 "ALMILD ALMED DIEL SANTIAGO - ID: poact_hxlXVpDXhDKR" at bounding box center [480, 149] width 503 height 87
click at [1007, 172] on div "ALMILD ALMED DIEL SANTIAGO - ID: poact_hxlXVpDXhDKR 08/31/25 DEACTIVE CLOSED AC…" at bounding box center [612, 294] width 810 height 431
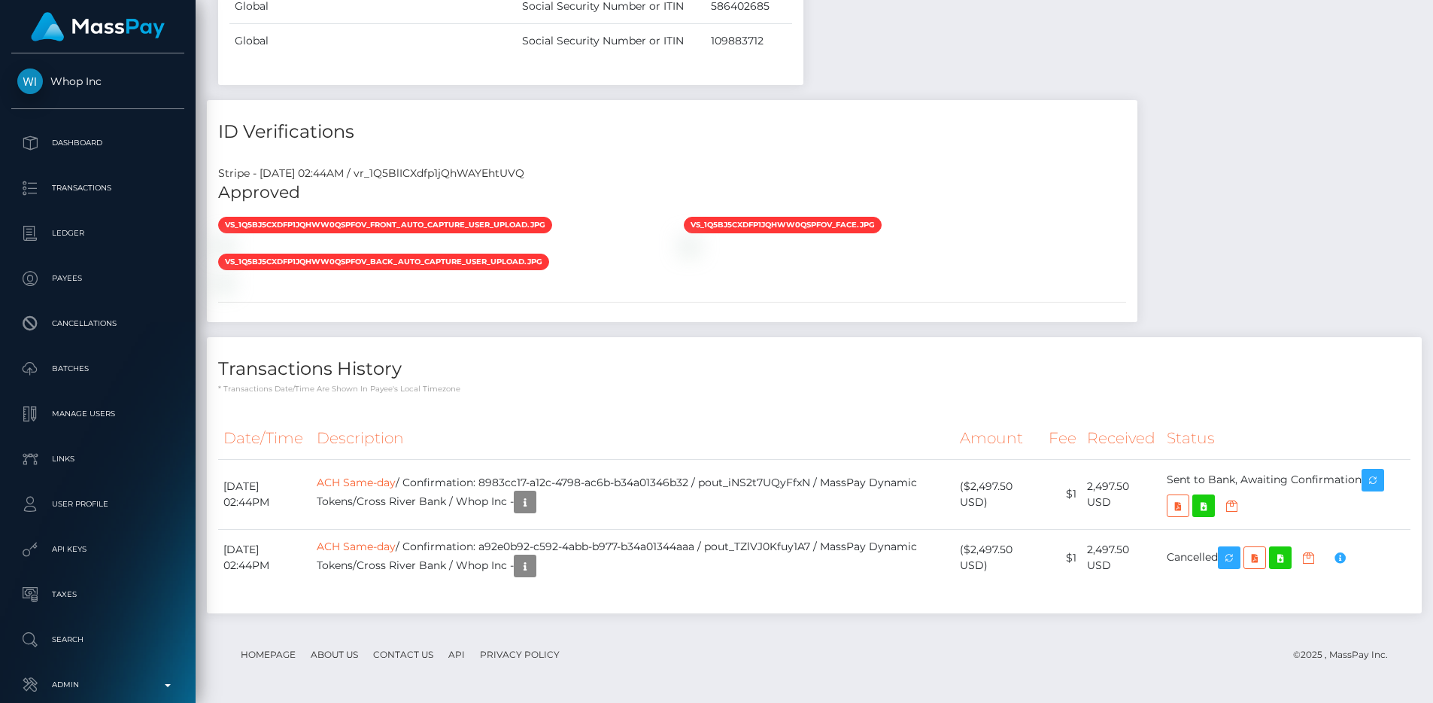
scroll to position [1784, 0]
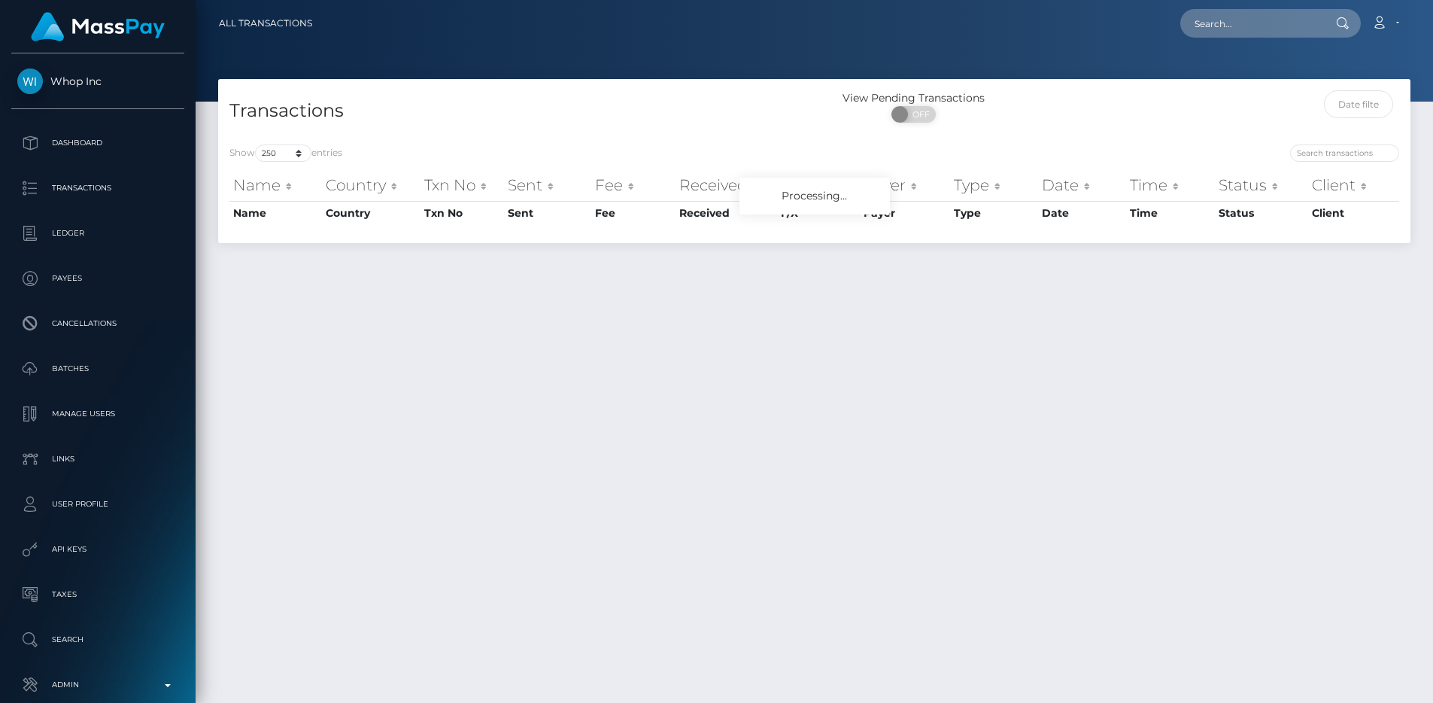
select select "250"
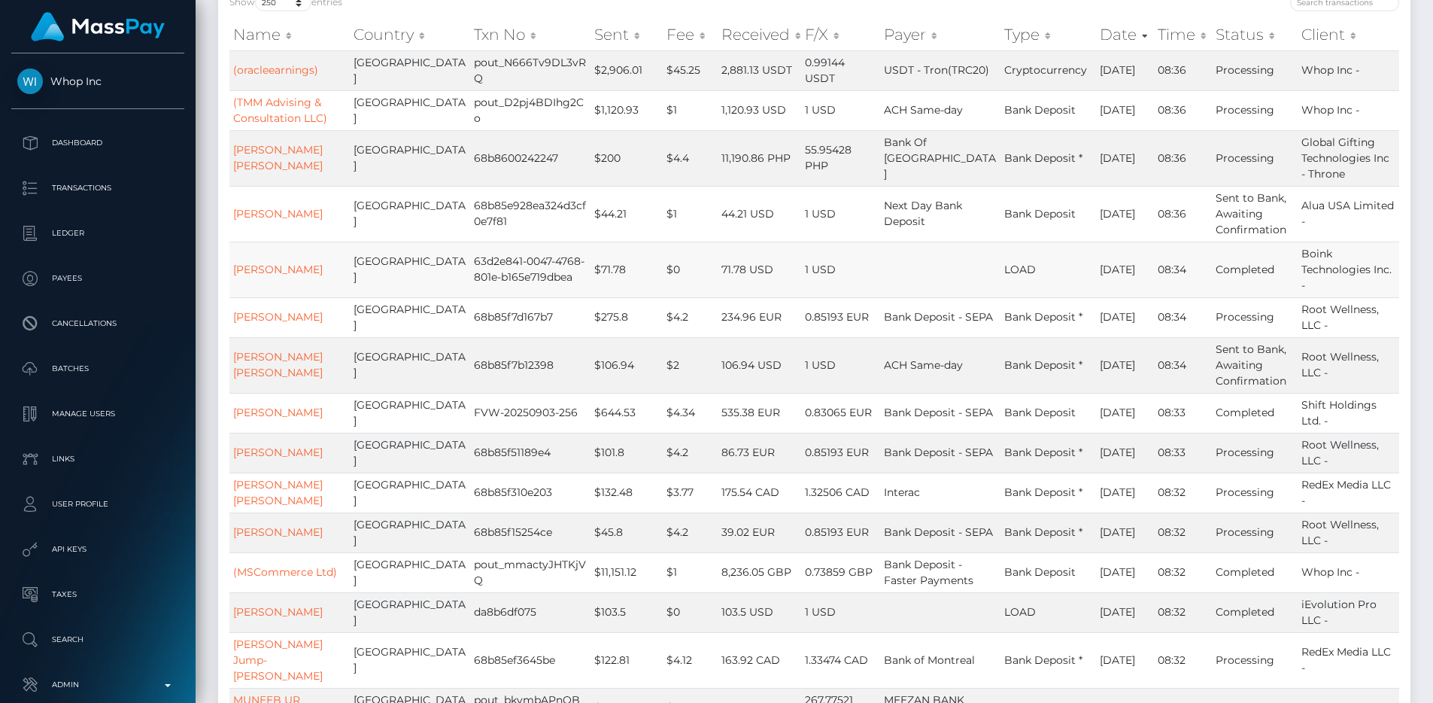
scroll to position [175, 0]
click at [883, 279] on td at bounding box center [940, 267] width 120 height 56
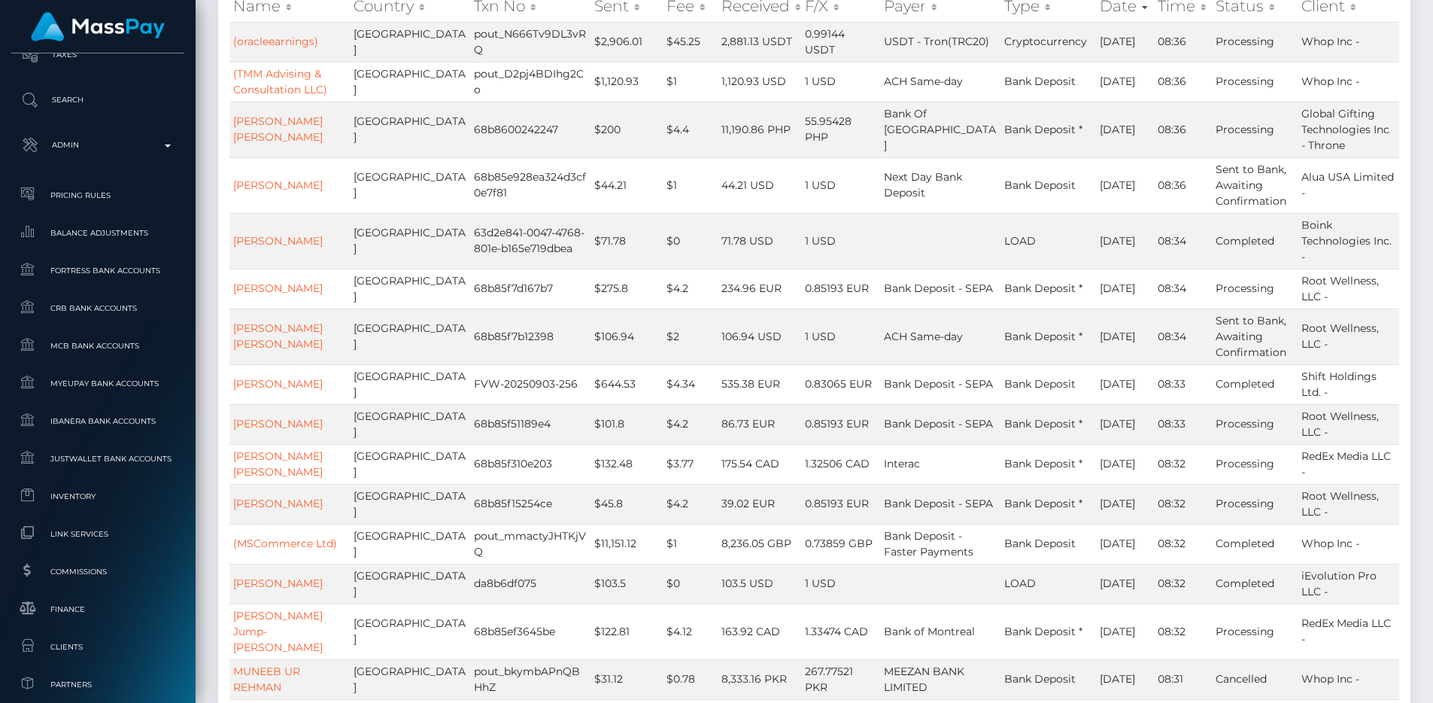
scroll to position [733, 0]
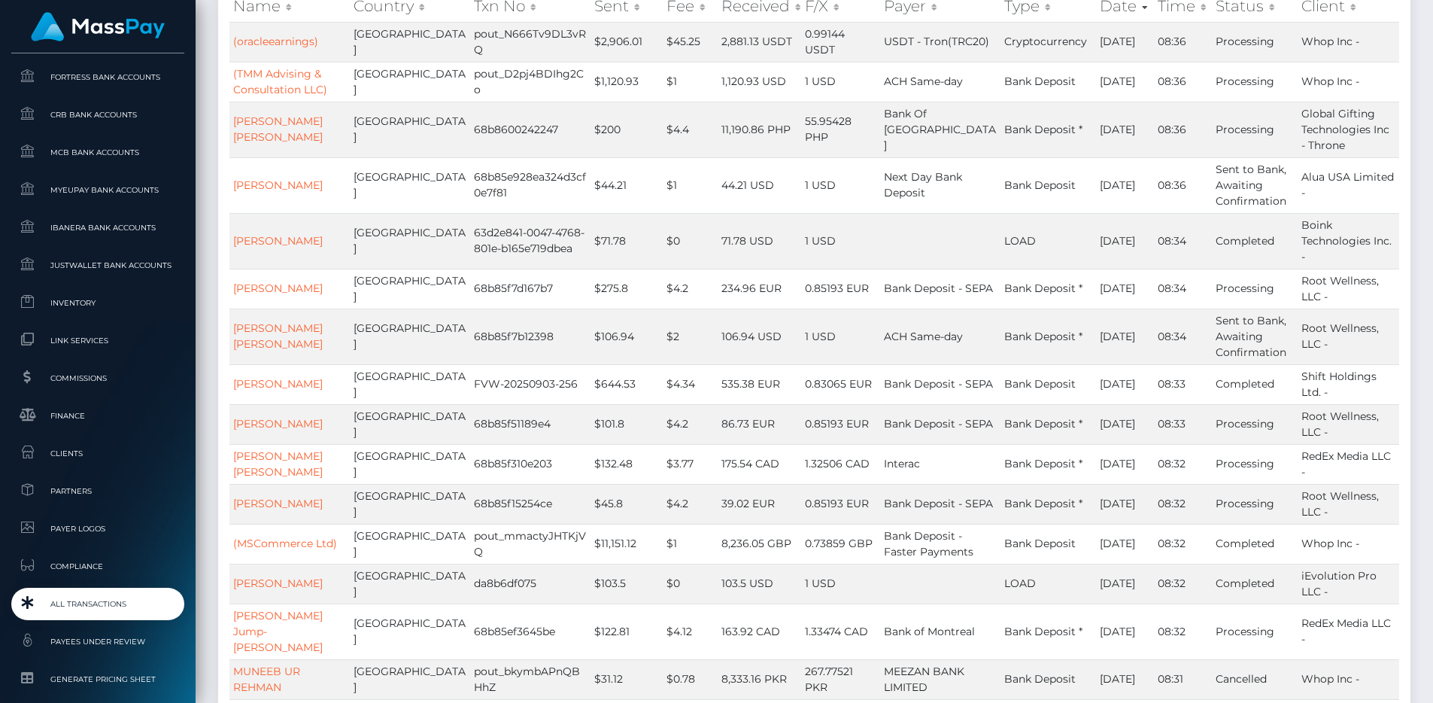
click at [129, 601] on span "All Transactions" at bounding box center [97, 603] width 161 height 17
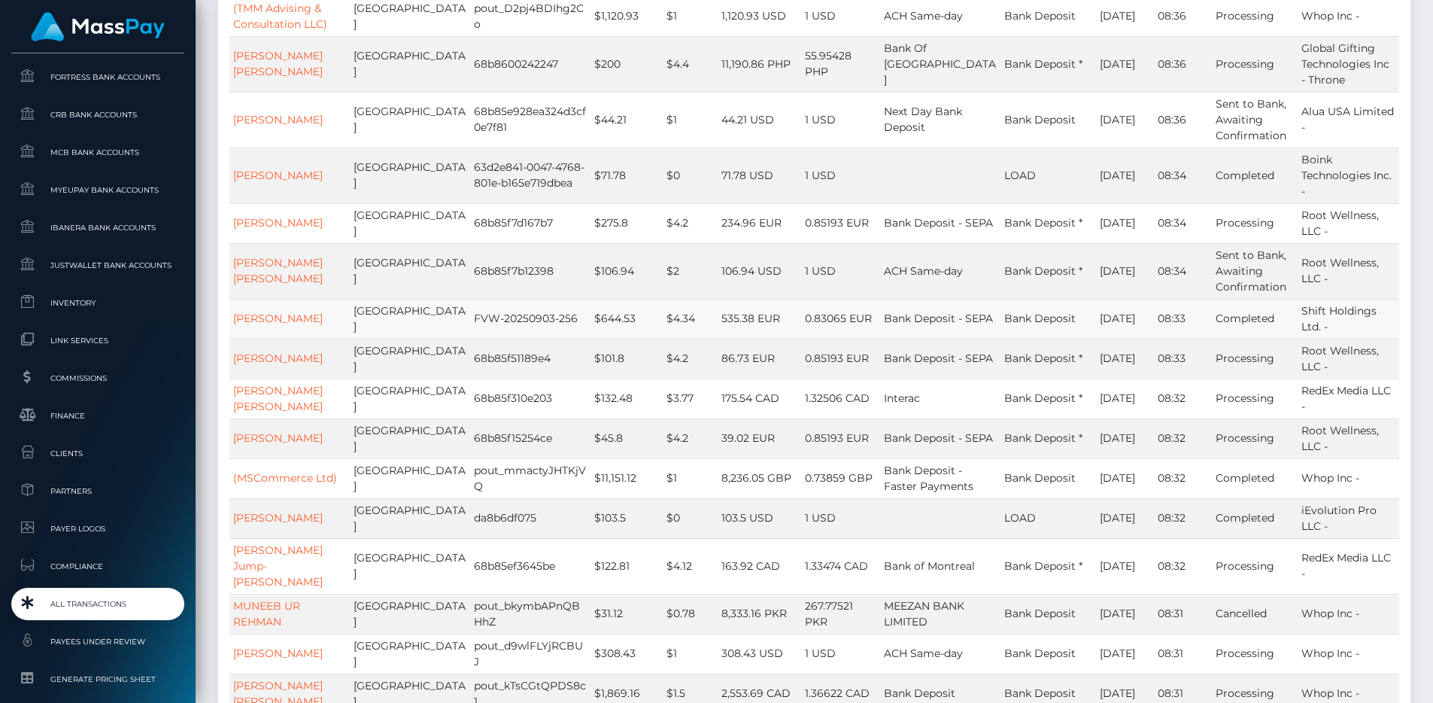
scroll to position [484, 0]
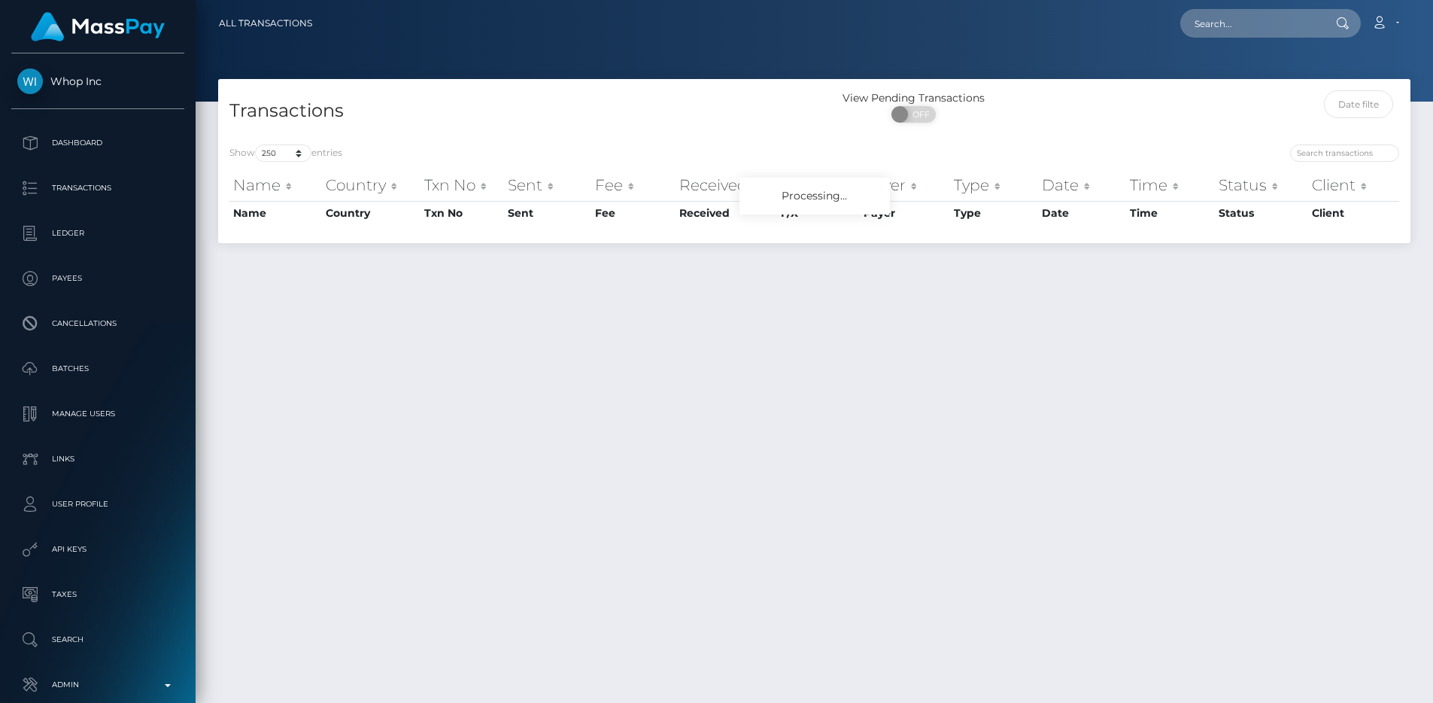
select select "250"
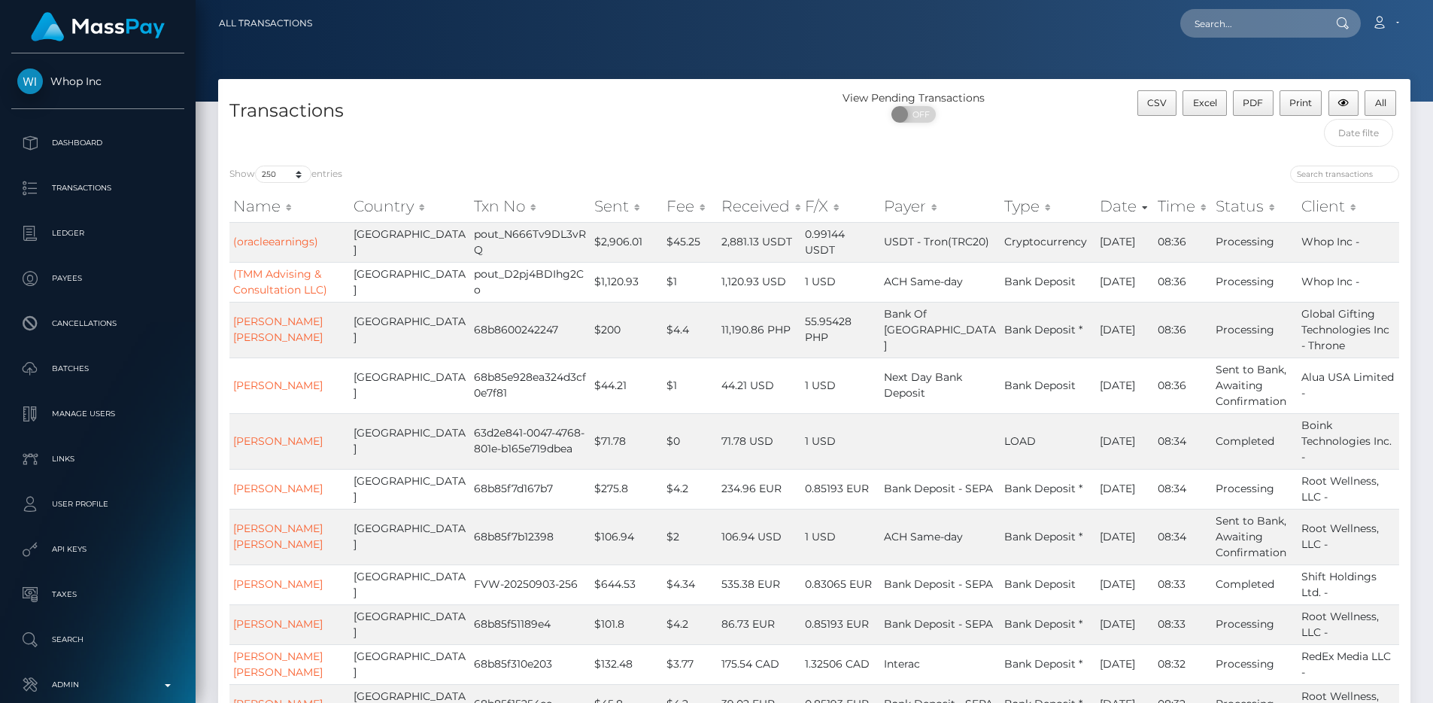
click at [542, 166] on div "Show 10 25 50 100 250 500 1,000 3,500 All entries" at bounding box center [516, 176] width 574 height 21
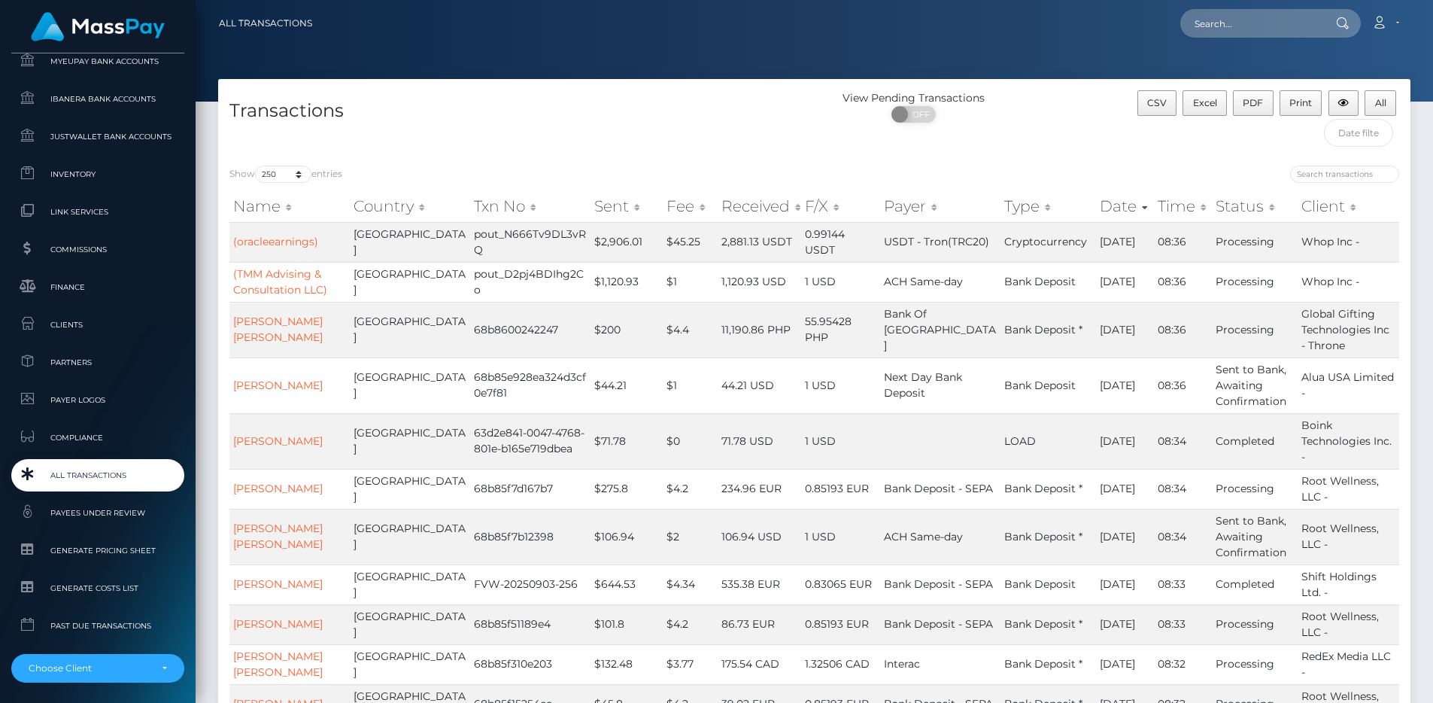
scroll to position [919, 0]
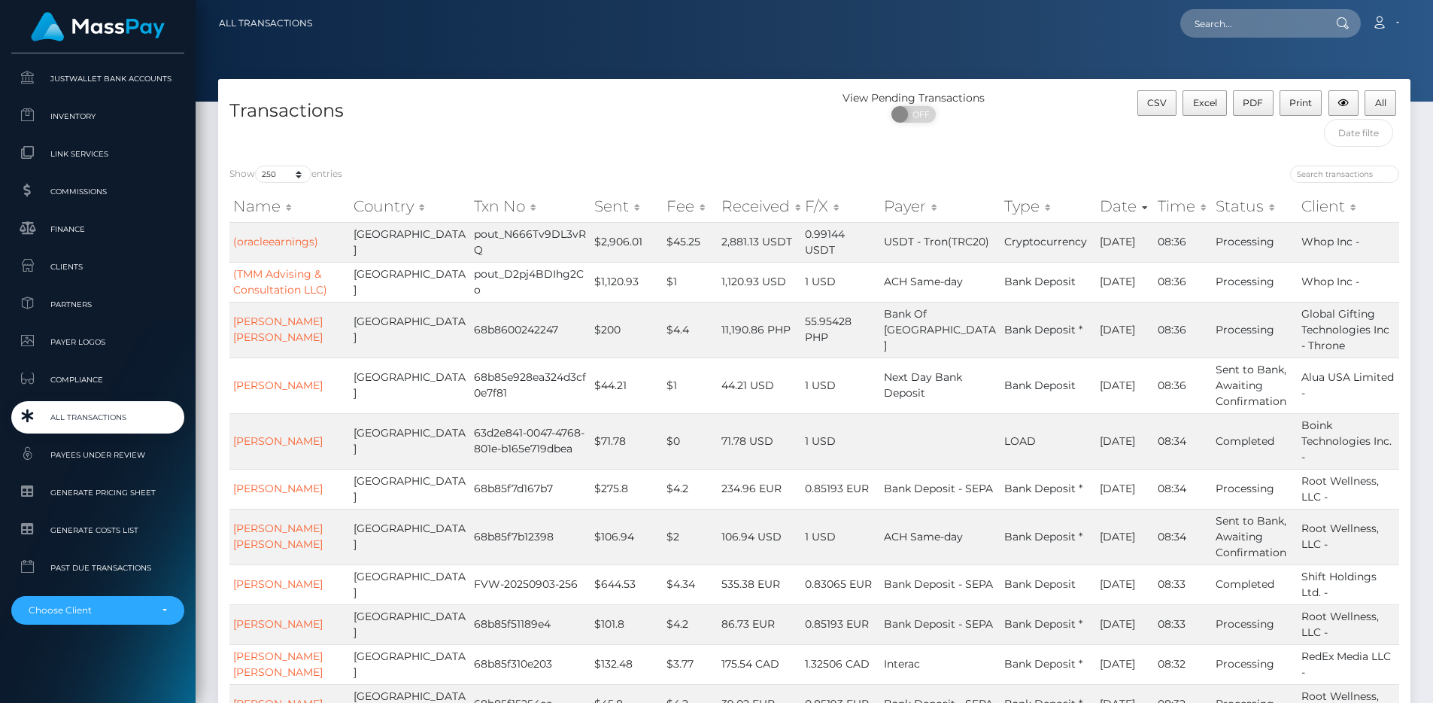
click at [105, 411] on span "All Transactions" at bounding box center [97, 417] width 161 height 17
click at [518, 125] on div "Transactions" at bounding box center [516, 122] width 597 height 64
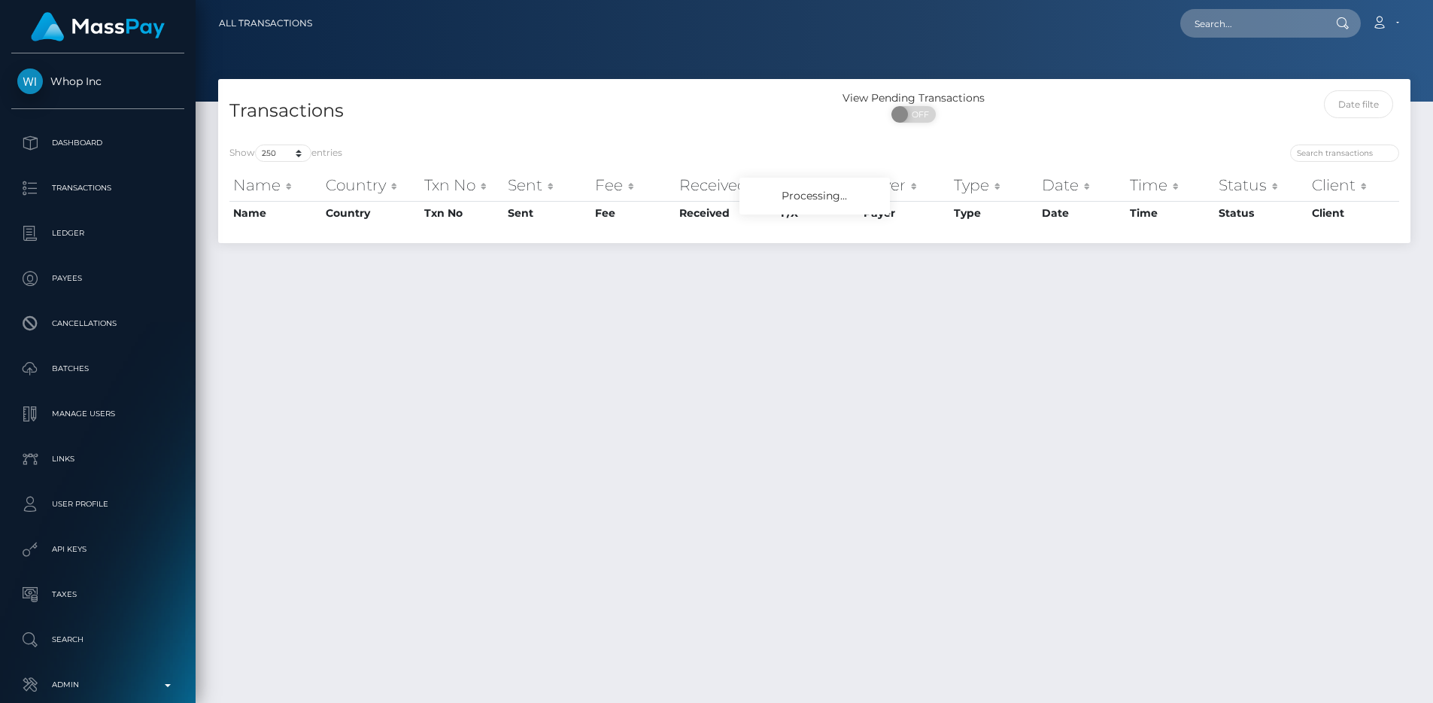
select select "250"
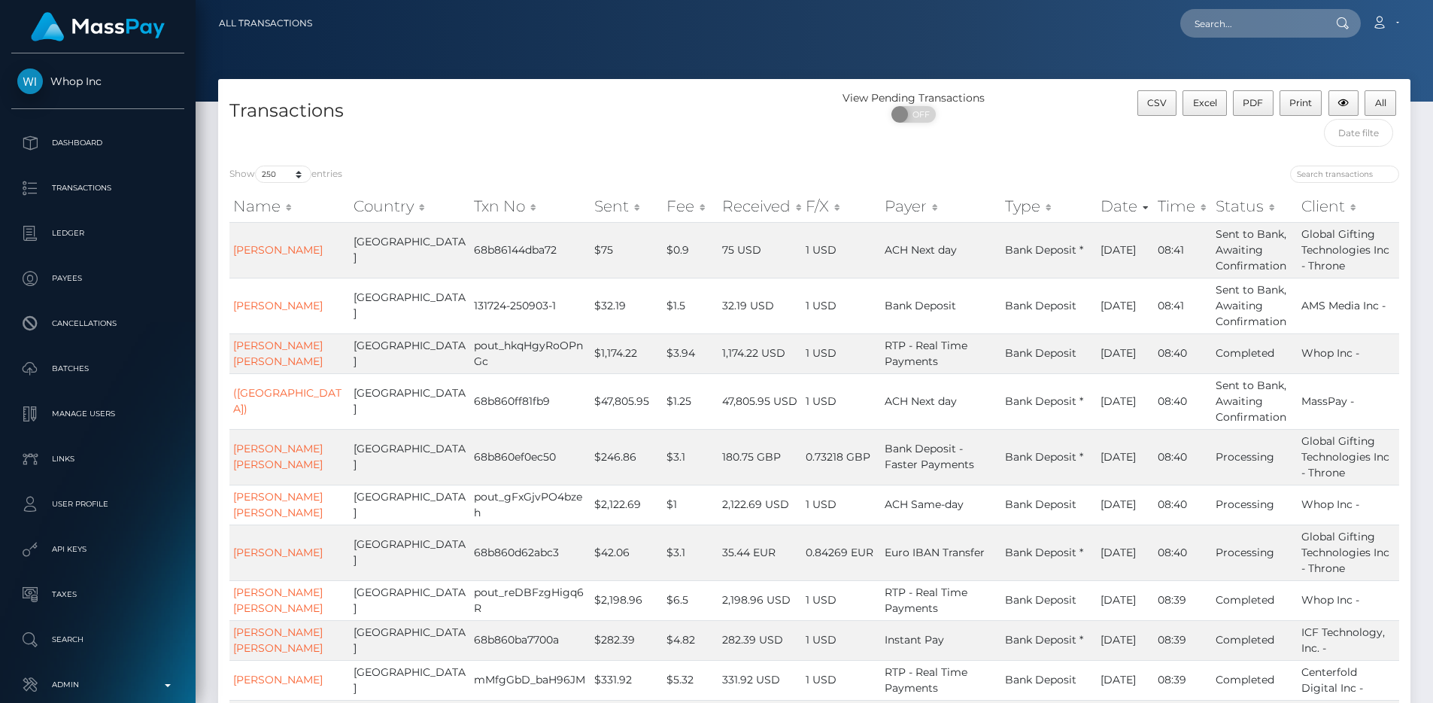
click at [550, 144] on div "Transactions" at bounding box center [516, 122] width 597 height 64
click at [569, 129] on div "Transactions" at bounding box center [516, 122] width 597 height 64
click at [267, 103] on h4 "Transactions" at bounding box center [516, 111] width 574 height 26
click at [452, 106] on h4 "Transactions" at bounding box center [516, 111] width 574 height 26
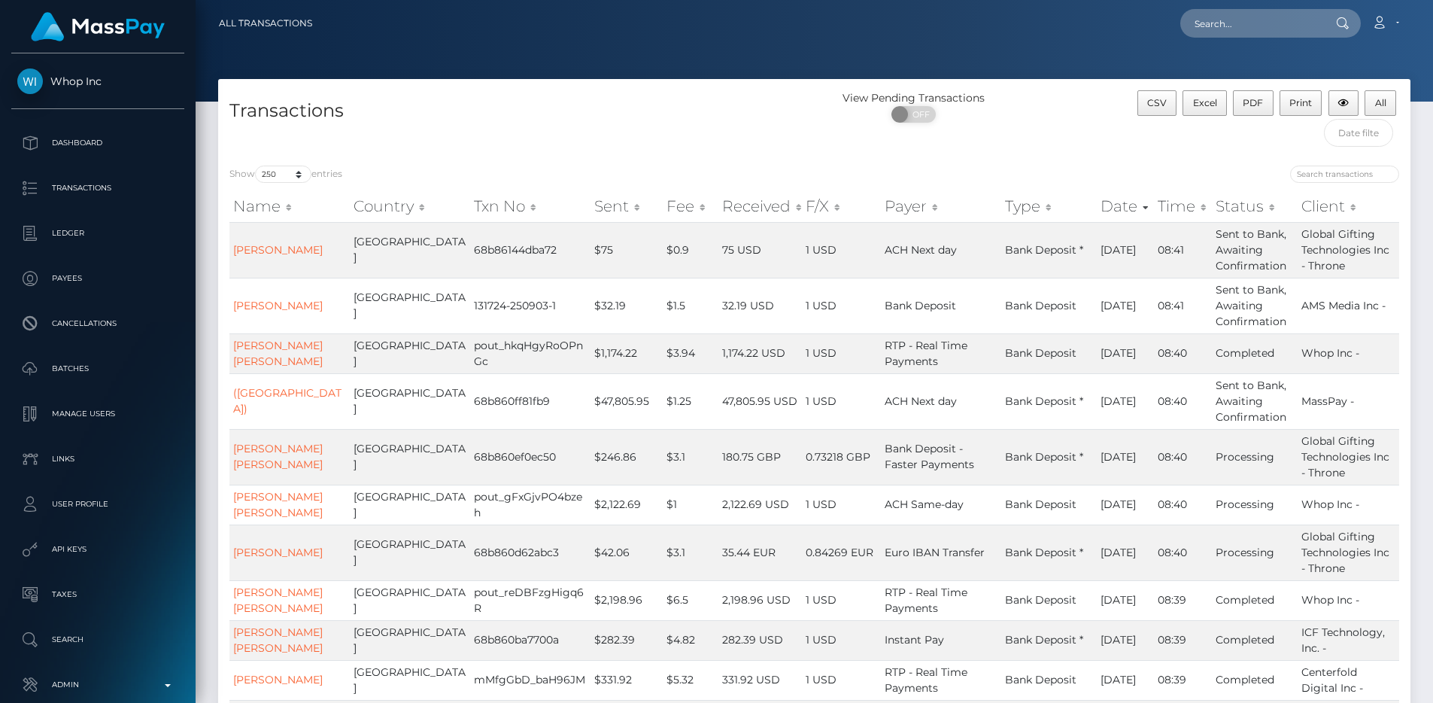
click at [448, 109] on h4 "Transactions" at bounding box center [516, 111] width 574 height 26
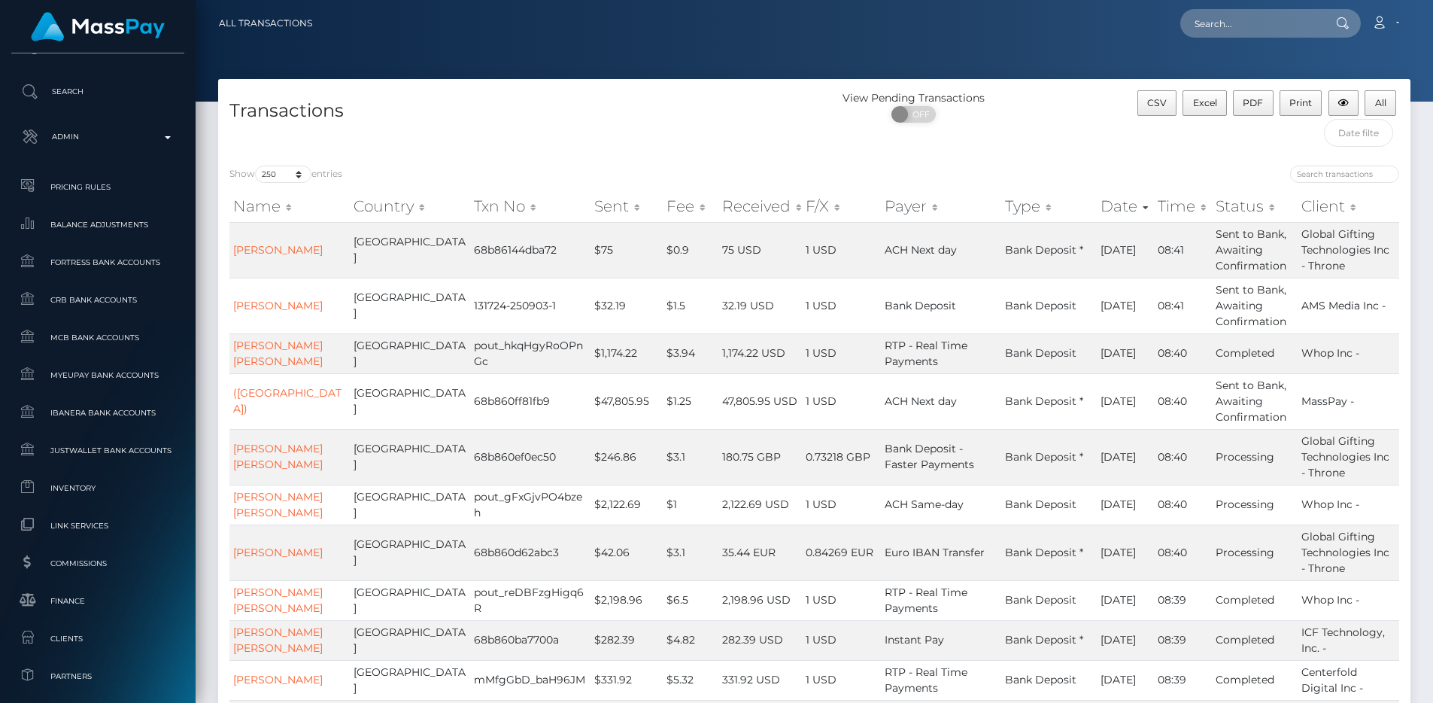
scroll to position [919, 0]
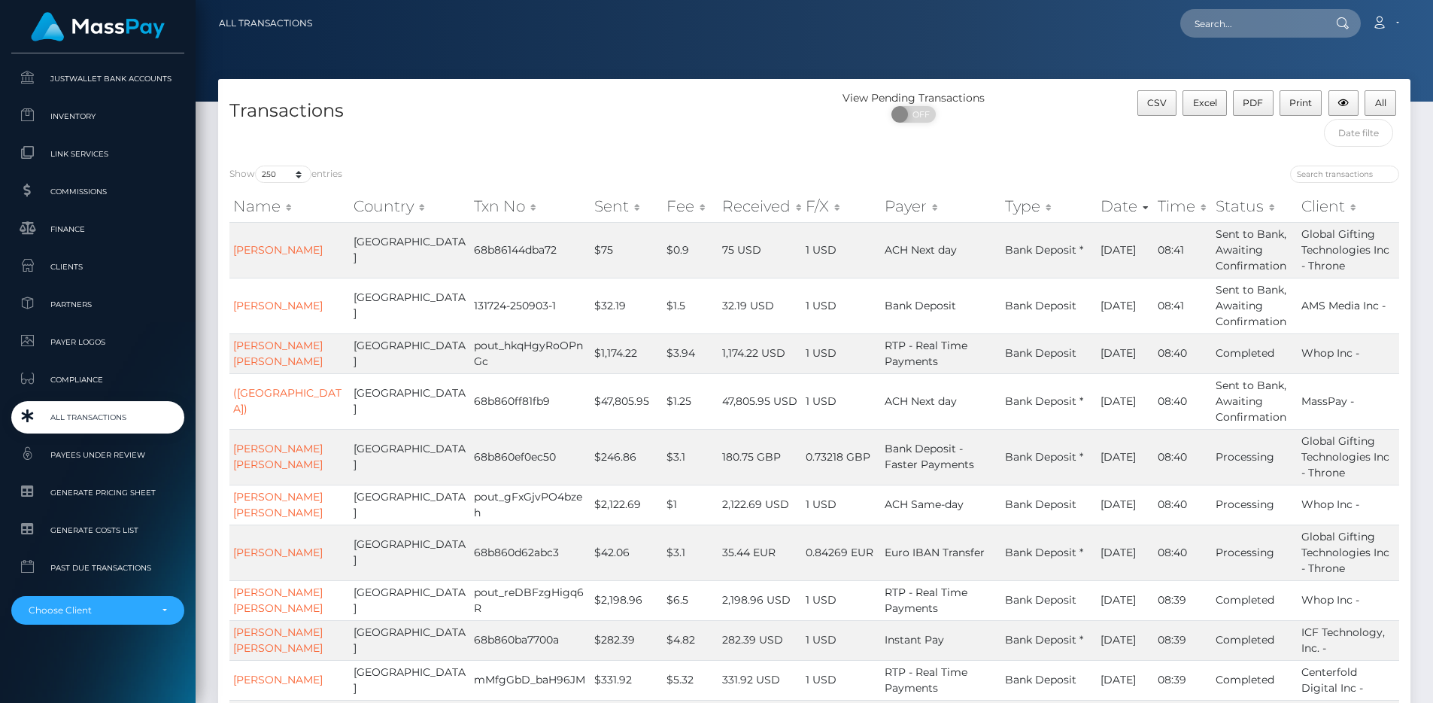
click at [106, 409] on span "All Transactions" at bounding box center [97, 417] width 161 height 17
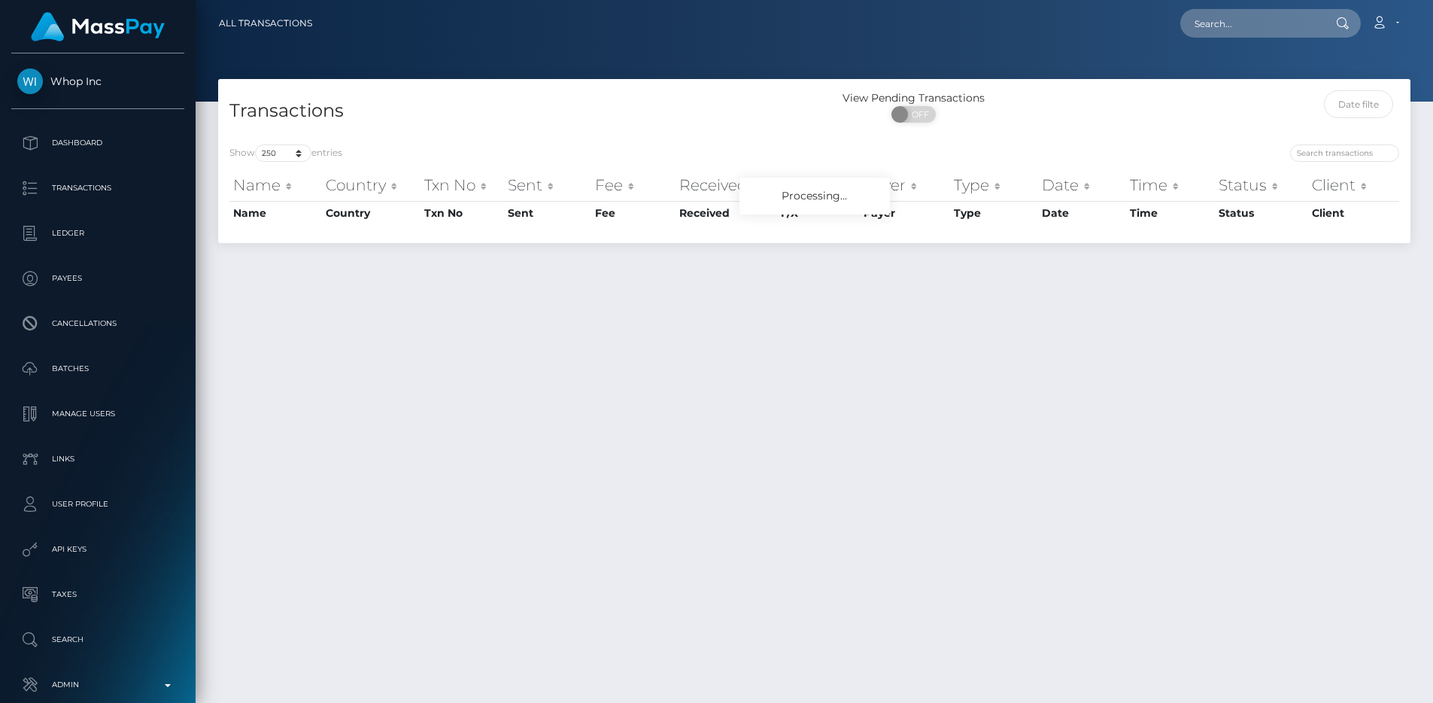
select select "250"
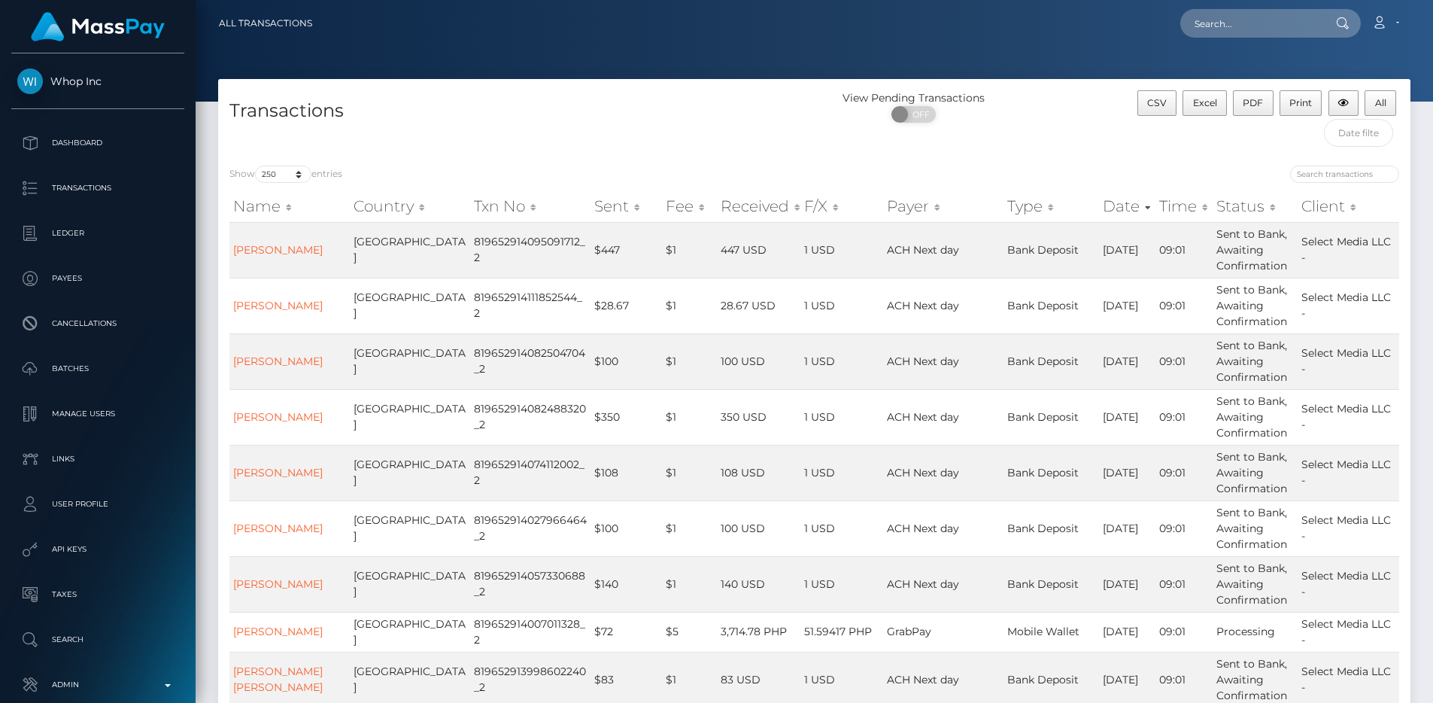
click at [720, 118] on h4 "Transactions" at bounding box center [516, 111] width 574 height 26
